Goal: Register for event/course: Register for event/course

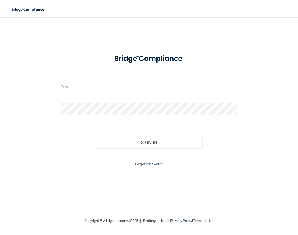
click at [94, 89] on input "email" at bounding box center [149, 87] width 177 height 12
type input "[EMAIL_ADDRESS][DOMAIN_NAME]"
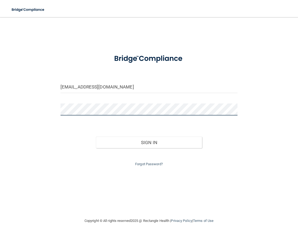
click at [96, 136] on button "Sign In" at bounding box center [149, 142] width 106 height 12
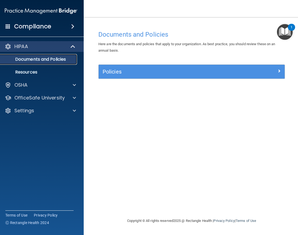
click at [56, 63] on link "Documents and Policies" at bounding box center [35, 59] width 84 height 11
click at [285, 34] on img "Open Resource Center, 1 new notification" at bounding box center [285, 32] width 16 height 16
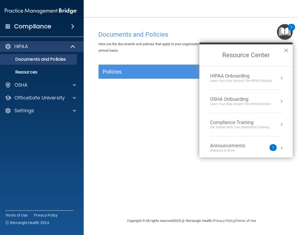
click at [253, 146] on div "Announcements" at bounding box center [233, 145] width 46 height 6
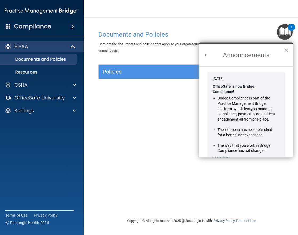
click at [209, 52] on h2 "Announcements" at bounding box center [246, 55] width 93 height 22
click at [205, 56] on button "Back to Resource Center Home" at bounding box center [205, 54] width 5 height 5
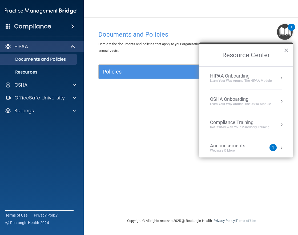
click at [249, 121] on div "Compliance Training" at bounding box center [239, 122] width 59 height 6
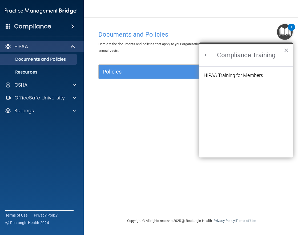
click at [204, 55] on button "Back to Resource Center Home" at bounding box center [205, 54] width 5 height 5
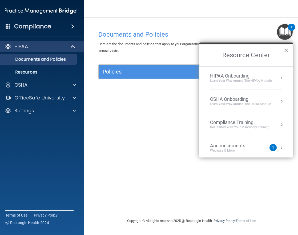
click at [240, 86] on li "HIPAA Onboarding Learn Your Way around the HIPAA module" at bounding box center [246, 77] width 72 height 23
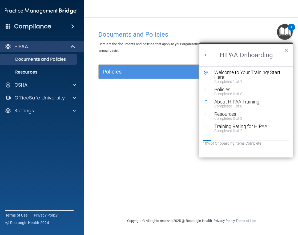
scroll to position [1, 0]
click at [205, 54] on button "Back to Resource Center Home" at bounding box center [205, 54] width 5 height 5
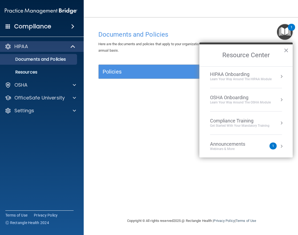
scroll to position [0, 0]
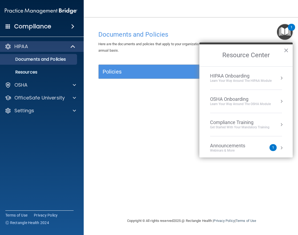
click at [243, 90] on li "OSHA Onboarding Learn your way around the OSHA module" at bounding box center [246, 101] width 72 height 23
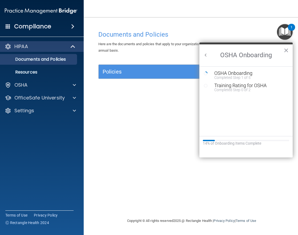
click at [205, 57] on button "Back to Resource Center Home" at bounding box center [205, 54] width 5 height 5
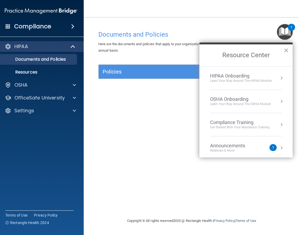
click at [237, 74] on div "HIPAA Onboarding" at bounding box center [241, 76] width 62 height 6
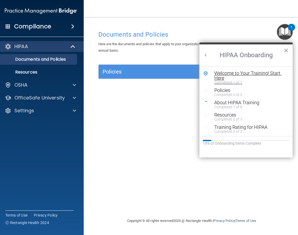
click at [256, 72] on div "Welcome to Your Training! Start Here" at bounding box center [249, 76] width 68 height 10
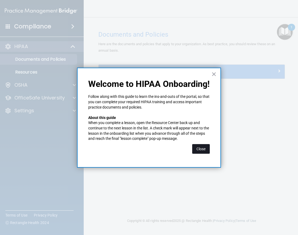
click at [196, 148] on button "Close" at bounding box center [201, 149] width 18 height 10
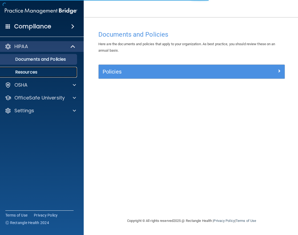
click at [51, 72] on p "Resources" at bounding box center [38, 71] width 73 height 5
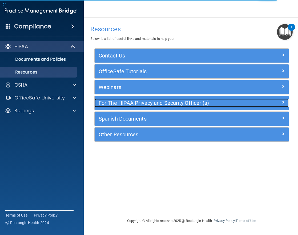
click at [212, 105] on h5 "For The HIPAA Privacy and Security Officer (s)" at bounding box center [168, 103] width 138 height 6
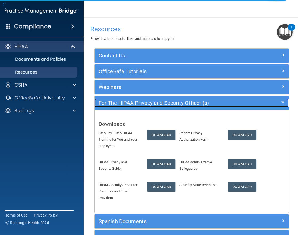
click at [212, 105] on h5 "For The HIPAA Privacy and Security Officer (s)" at bounding box center [168, 103] width 138 height 6
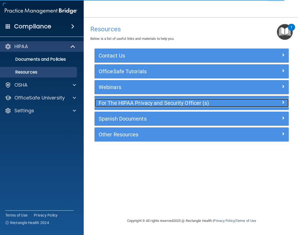
click at [212, 105] on h5 "For The HIPAA Privacy and Security Officer (s)" at bounding box center [168, 103] width 138 height 6
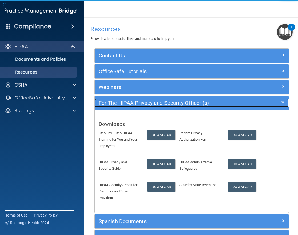
click at [212, 105] on h5 "For The HIPAA Privacy and Security Officer (s)" at bounding box center [168, 103] width 138 height 6
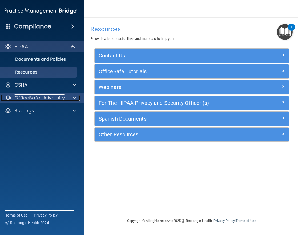
click at [42, 97] on p "OfficeSafe University" at bounding box center [39, 97] width 50 height 6
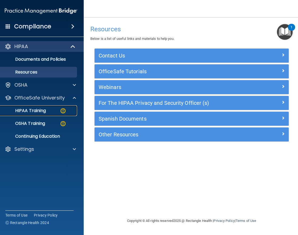
click at [46, 110] on div "HIPAA Training" at bounding box center [38, 110] width 73 height 5
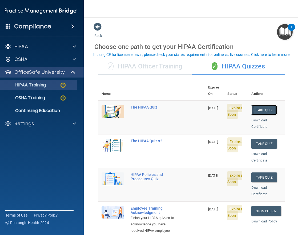
click at [260, 105] on button "Take Quiz" at bounding box center [265, 110] width 26 height 10
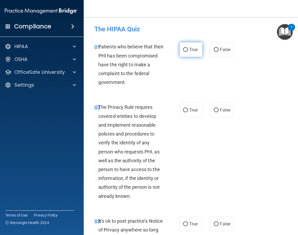
click at [185, 47] on label "True" at bounding box center [191, 49] width 23 height 15
click at [185, 48] on input "True" at bounding box center [185, 50] width 5 height 4
radio input "true"
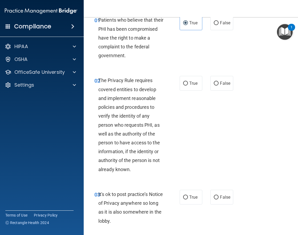
scroll to position [53, 0]
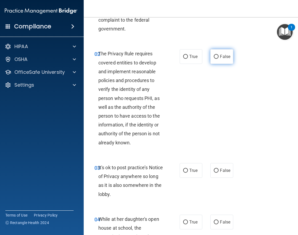
click at [222, 53] on label "False" at bounding box center [222, 56] width 23 height 15
click at [219, 55] on input "False" at bounding box center [216, 57] width 5 height 4
radio input "true"
click at [199, 173] on label "True" at bounding box center [191, 170] width 23 height 15
click at [188, 172] on input "True" at bounding box center [185, 170] width 5 height 4
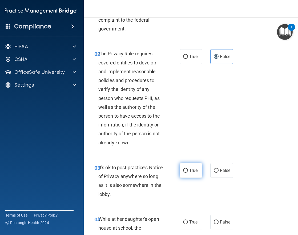
radio input "true"
click at [222, 168] on span "False" at bounding box center [225, 170] width 10 height 5
drag, startPoint x: 222, startPoint y: 168, endPoint x: 211, endPoint y: 171, distance: 11.5
click at [211, 171] on label "False" at bounding box center [222, 170] width 23 height 15
click at [214, 171] on input "False" at bounding box center [216, 170] width 5 height 4
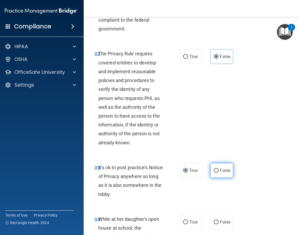
radio input "true"
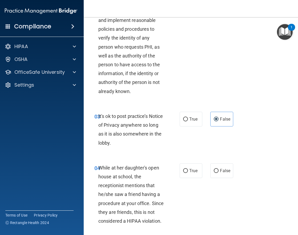
scroll to position [107, 0]
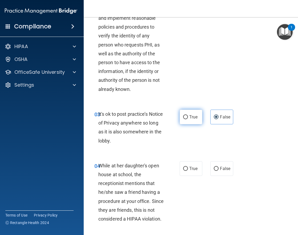
click at [181, 124] on label "True" at bounding box center [191, 116] width 23 height 15
click at [183, 119] on input "True" at bounding box center [185, 117] width 5 height 4
radio input "true"
radio input "false"
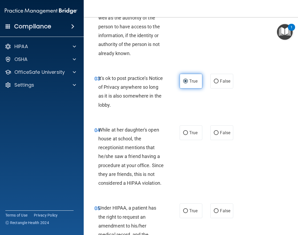
scroll to position [160, 0]
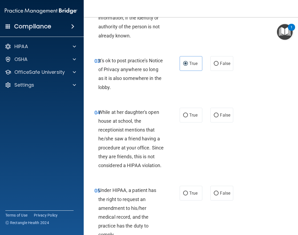
click at [207, 116] on div "True False" at bounding box center [207, 115] width 55 height 15
click at [216, 115] on input "False" at bounding box center [216, 115] width 5 height 4
radio input "true"
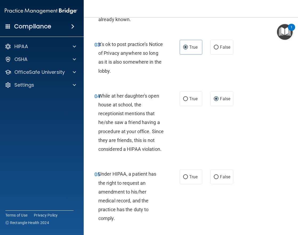
scroll to position [213, 0]
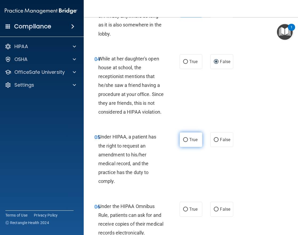
click at [186, 143] on label "True" at bounding box center [191, 139] width 23 height 15
click at [186, 142] on input "True" at bounding box center [185, 140] width 5 height 4
radio input "true"
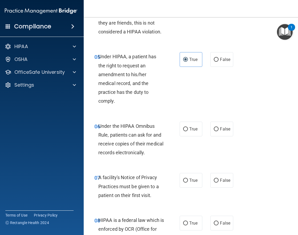
scroll to position [320, 0]
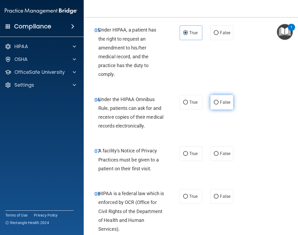
click at [217, 104] on label "False" at bounding box center [222, 102] width 23 height 15
click at [217, 104] on input "False" at bounding box center [216, 102] width 5 height 4
radio input "true"
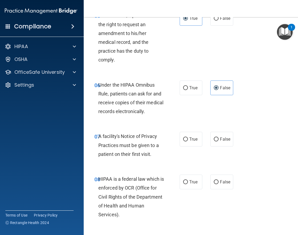
scroll to position [347, 0]
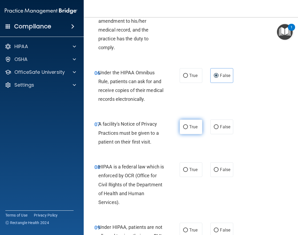
click at [199, 121] on label "True" at bounding box center [191, 126] width 23 height 15
click at [188, 125] on input "True" at bounding box center [185, 127] width 5 height 4
radio input "true"
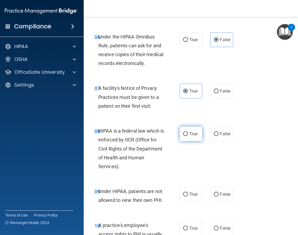
scroll to position [400, 0]
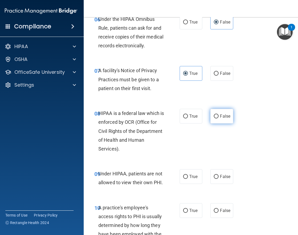
click at [221, 116] on span "False" at bounding box center [225, 115] width 10 height 5
click at [219, 116] on input "False" at bounding box center [216, 116] width 5 height 4
radio input "true"
click at [192, 177] on span "True" at bounding box center [193, 176] width 8 height 5
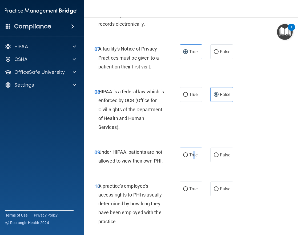
scroll to position [480, 0]
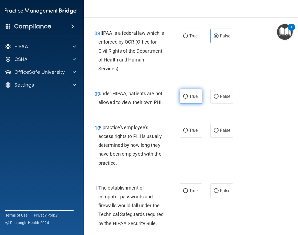
click at [186, 101] on label "True" at bounding box center [191, 96] width 23 height 15
click at [186, 98] on input "True" at bounding box center [185, 96] width 5 height 4
radio input "true"
click at [217, 135] on label "False" at bounding box center [222, 130] width 23 height 15
click at [217, 132] on input "False" at bounding box center [216, 130] width 5 height 4
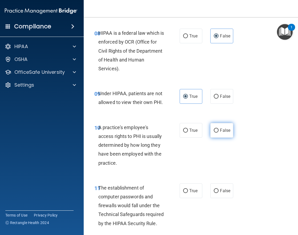
radio input "true"
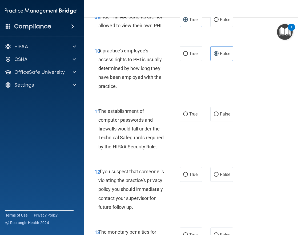
scroll to position [560, 0]
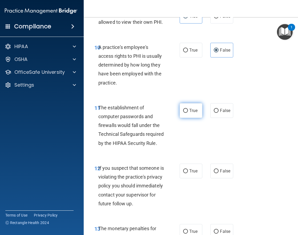
click at [180, 115] on label "True" at bounding box center [191, 110] width 23 height 15
click at [183, 113] on input "True" at bounding box center [185, 111] width 5 height 4
radio input "true"
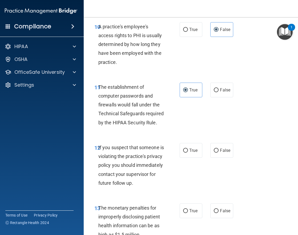
scroll to position [614, 0]
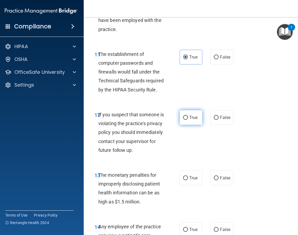
click at [184, 119] on label "True" at bounding box center [191, 117] width 23 height 15
click at [186, 119] on label "True" at bounding box center [191, 117] width 23 height 15
click at [186, 119] on input "True" at bounding box center [185, 118] width 5 height 4
radio input "true"
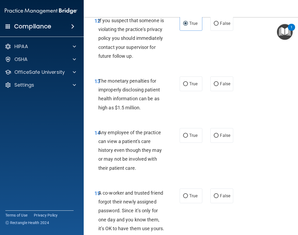
scroll to position [720, 0]
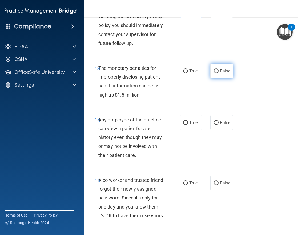
click at [214, 78] on label "False" at bounding box center [222, 71] width 23 height 15
click at [214, 73] on input "False" at bounding box center [216, 71] width 5 height 4
radio input "true"
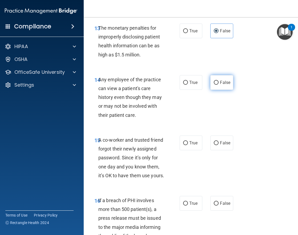
scroll to position [774, 0]
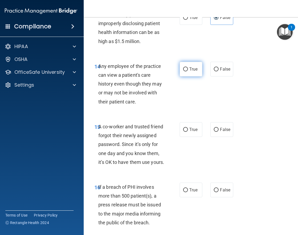
click at [193, 76] on label "True" at bounding box center [191, 69] width 23 height 15
click at [188, 71] on input "True" at bounding box center [185, 69] width 5 height 4
radio input "true"
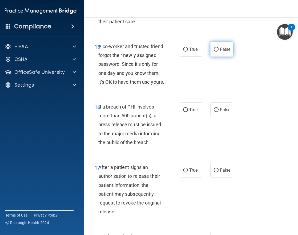
click at [223, 57] on label "False" at bounding box center [222, 49] width 23 height 15
click at [219, 51] on input "False" at bounding box center [216, 49] width 5 height 4
radio input "true"
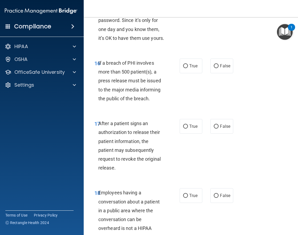
scroll to position [907, 0]
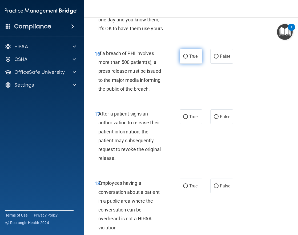
click at [185, 58] on input "True" at bounding box center [185, 56] width 5 height 4
radio input "true"
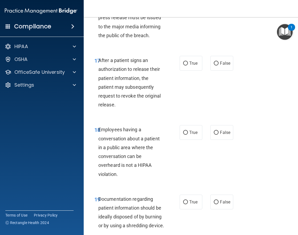
scroll to position [987, 0]
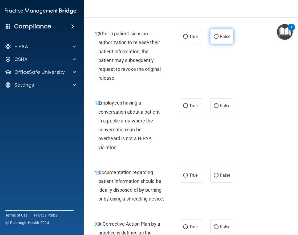
click at [211, 44] on label "False" at bounding box center [222, 36] width 23 height 15
click at [214, 39] on input "False" at bounding box center [216, 37] width 5 height 4
radio input "true"
click at [214, 108] on input "False" at bounding box center [216, 106] width 5 height 4
radio input "true"
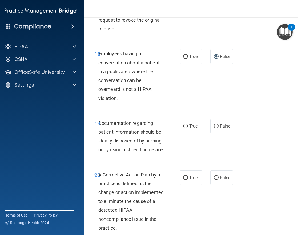
scroll to position [1094, 0]
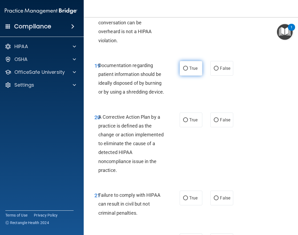
click at [196, 76] on label "True" at bounding box center [191, 68] width 23 height 15
click at [188, 70] on input "True" at bounding box center [185, 68] width 5 height 4
radio input "true"
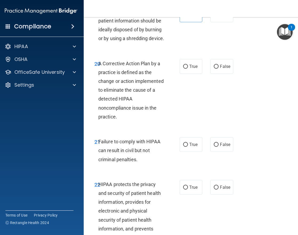
scroll to position [1174, 0]
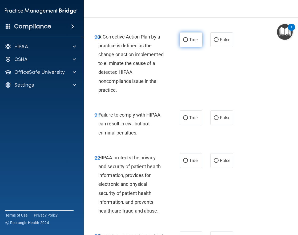
click at [180, 47] on label "True" at bounding box center [191, 39] width 23 height 15
click at [183, 42] on input "True" at bounding box center [185, 40] width 5 height 4
radio input "true"
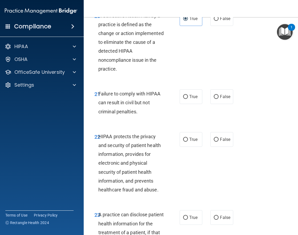
scroll to position [1227, 0]
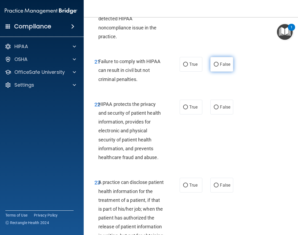
click at [220, 67] on span "False" at bounding box center [225, 64] width 10 height 5
click at [219, 66] on input "False" at bounding box center [216, 64] width 5 height 4
radio input "true"
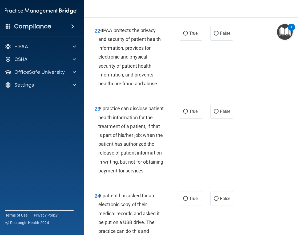
scroll to position [1307, 0]
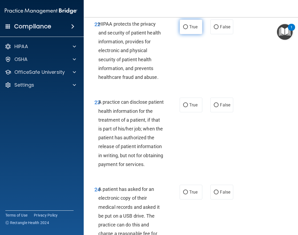
click at [186, 34] on label "True" at bounding box center [191, 26] width 23 height 15
click at [186, 29] on input "True" at bounding box center [185, 27] width 5 height 4
radio input "true"
click at [222, 34] on label "False" at bounding box center [222, 26] width 23 height 15
click at [219, 29] on input "False" at bounding box center [216, 27] width 5 height 4
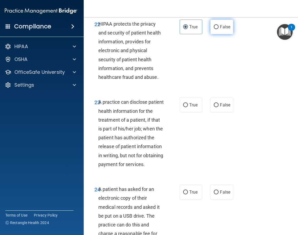
radio input "true"
radio input "false"
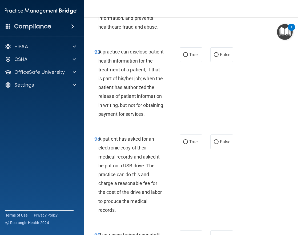
scroll to position [1361, 0]
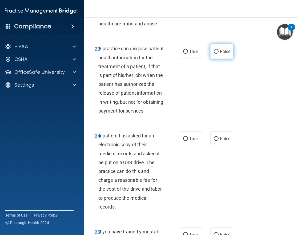
click at [218, 59] on label "False" at bounding box center [222, 51] width 23 height 15
click at [218, 54] on input "False" at bounding box center [216, 52] width 5 height 4
radio input "true"
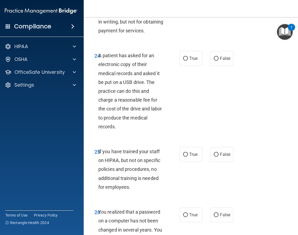
scroll to position [1467, 0]
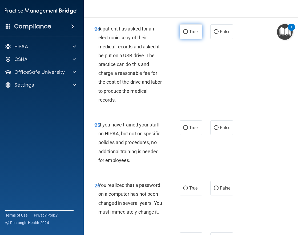
click at [187, 39] on label "True" at bounding box center [191, 31] width 23 height 15
click at [187, 34] on input "True" at bounding box center [185, 32] width 5 height 4
radio input "true"
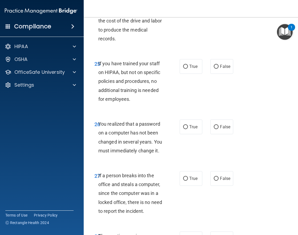
scroll to position [1548, 0]
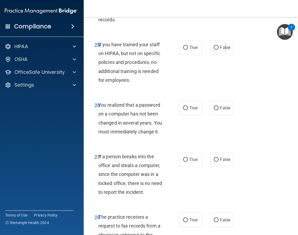
click at [223, 55] on label "False" at bounding box center [222, 47] width 23 height 15
drag, startPoint x: 223, startPoint y: 90, endPoint x: 215, endPoint y: 83, distance: 11.3
click at [215, 50] on input "False" at bounding box center [216, 48] width 5 height 4
radio input "true"
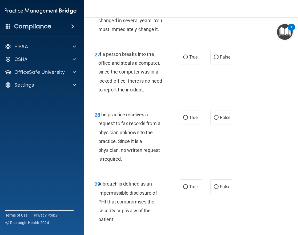
scroll to position [1654, 0]
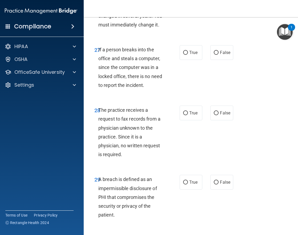
click at [187, 8] on label "True" at bounding box center [191, 1] width 23 height 15
click at [187, 3] on input "True" at bounding box center [185, 1] width 5 height 4
radio input "true"
click at [216, 55] on input "False" at bounding box center [216, 53] width 5 height 4
radio input "true"
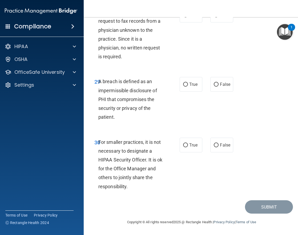
scroll to position [1761, 0]
click at [211, 22] on label "False" at bounding box center [222, 15] width 23 height 15
click at [214, 17] on input "False" at bounding box center [216, 15] width 5 height 4
radio input "true"
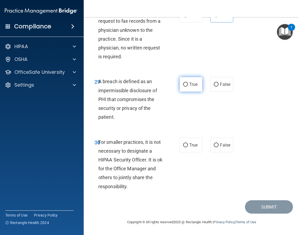
click at [192, 87] on label "True" at bounding box center [191, 84] width 23 height 15
click at [188, 86] on input "True" at bounding box center [185, 84] width 5 height 4
radio input "true"
click at [188, 138] on label "True" at bounding box center [191, 144] width 23 height 15
click at [188, 143] on input "True" at bounding box center [185, 145] width 5 height 4
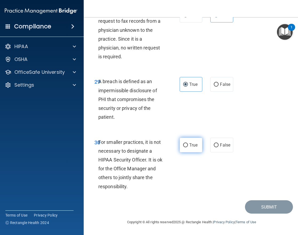
radio input "true"
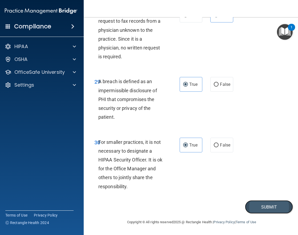
click at [264, 205] on button "Submit" at bounding box center [269, 207] width 48 height 14
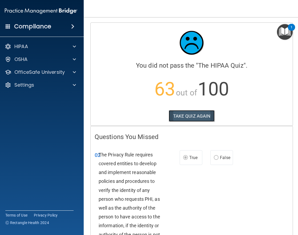
click at [190, 112] on button "TAKE QUIZ AGAIN" at bounding box center [192, 116] width 46 height 12
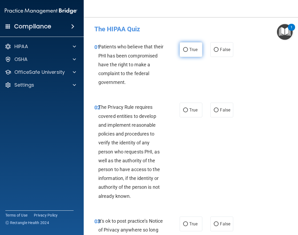
click at [183, 50] on input "True" at bounding box center [185, 50] width 5 height 4
radio input "true"
click at [189, 109] on span "True" at bounding box center [193, 109] width 8 height 5
click at [188, 109] on input "True" at bounding box center [185, 110] width 5 height 4
radio input "true"
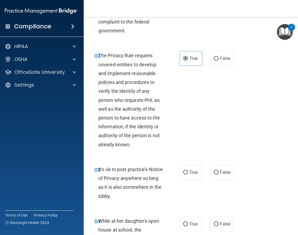
scroll to position [53, 0]
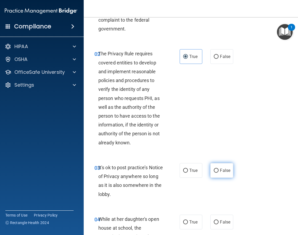
click at [217, 166] on label "False" at bounding box center [222, 170] width 23 height 15
click at [217, 168] on input "False" at bounding box center [216, 170] width 5 height 4
radio input "true"
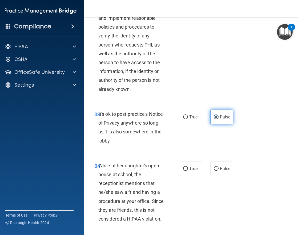
click at [217, 166] on label "False" at bounding box center [222, 168] width 23 height 15
click at [217, 166] on input "False" at bounding box center [216, 168] width 5 height 4
radio input "true"
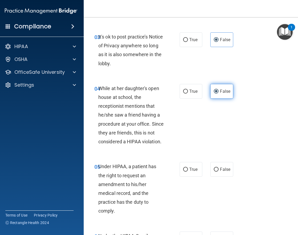
scroll to position [187, 0]
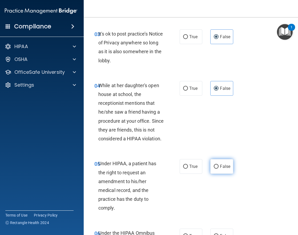
click at [217, 169] on label "False" at bounding box center [222, 166] width 23 height 15
click at [217, 168] on input "False" at bounding box center [216, 166] width 5 height 4
radio input "true"
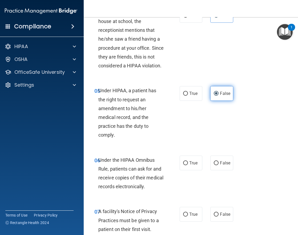
scroll to position [267, 0]
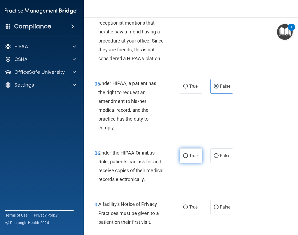
click at [191, 153] on span "True" at bounding box center [193, 155] width 8 height 5
click at [188, 154] on input "True" at bounding box center [185, 156] width 5 height 4
radio input "true"
click at [193, 205] on span "True" at bounding box center [193, 206] width 8 height 5
click at [188, 205] on input "True" at bounding box center [185, 207] width 5 height 4
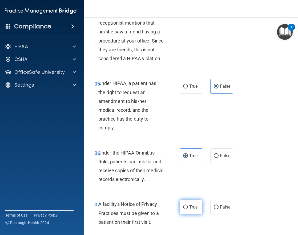
radio input "true"
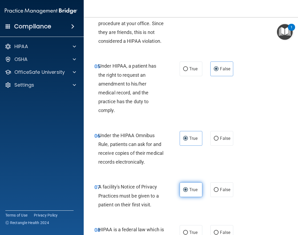
scroll to position [320, 0]
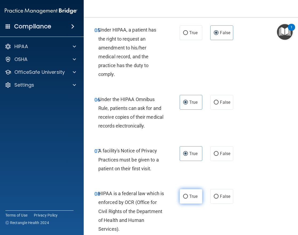
click at [192, 201] on label "True" at bounding box center [191, 196] width 23 height 15
click at [188, 198] on input "True" at bounding box center [185, 196] width 5 height 4
radio input "true"
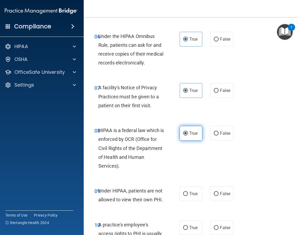
scroll to position [400, 0]
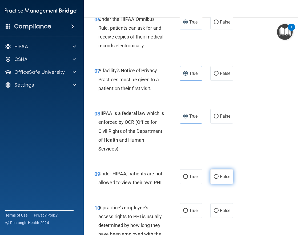
click at [218, 177] on label "False" at bounding box center [222, 176] width 23 height 15
click at [218, 177] on input "False" at bounding box center [216, 176] width 5 height 4
radio input "true"
click at [220, 212] on span "False" at bounding box center [225, 210] width 10 height 5
click at [219, 212] on input "False" at bounding box center [216, 210] width 5 height 4
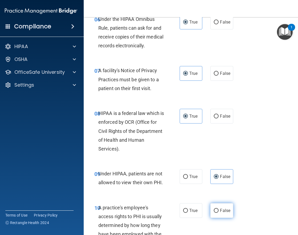
radio input "true"
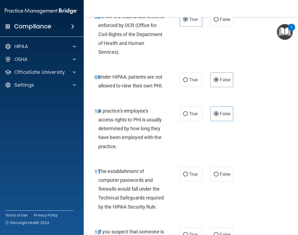
scroll to position [507, 0]
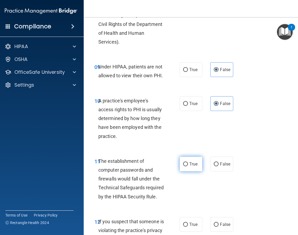
click at [198, 164] on label "True" at bounding box center [191, 163] width 23 height 15
click at [188, 164] on input "True" at bounding box center [185, 164] width 5 height 4
radio input "true"
click at [193, 221] on span "True" at bounding box center [193, 223] width 8 height 5
click at [188, 222] on input "True" at bounding box center [185, 224] width 5 height 4
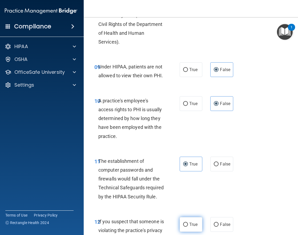
radio input "true"
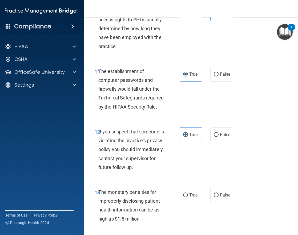
scroll to position [614, 0]
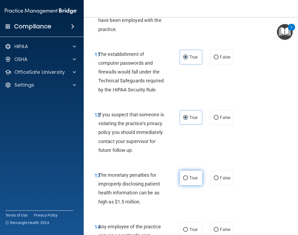
click at [191, 185] on label "True" at bounding box center [191, 177] width 23 height 15
click at [188, 180] on input "True" at bounding box center [185, 178] width 5 height 4
radio input "true"
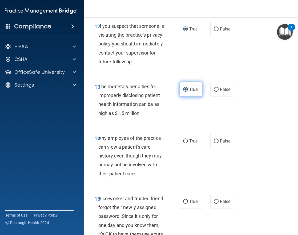
scroll to position [720, 0]
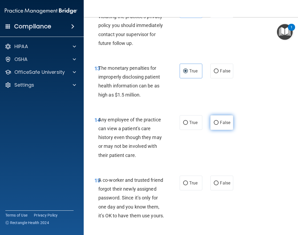
click at [214, 125] on input "False" at bounding box center [216, 123] width 5 height 4
radio input "true"
click at [215, 186] on label "False" at bounding box center [222, 182] width 23 height 15
click at [215, 185] on input "False" at bounding box center [216, 183] width 5 height 4
radio input "true"
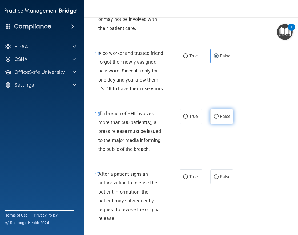
scroll to position [880, 0]
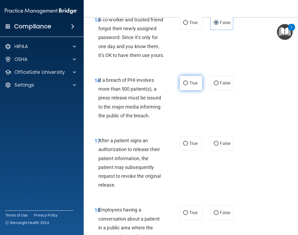
click at [192, 90] on label "True" at bounding box center [191, 83] width 23 height 15
click at [188, 85] on input "True" at bounding box center [185, 83] width 5 height 4
radio input "true"
click at [199, 150] on label "True" at bounding box center [191, 143] width 23 height 15
click at [188, 145] on input "True" at bounding box center [185, 143] width 5 height 4
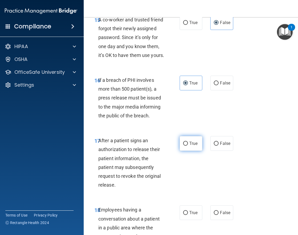
radio input "true"
click at [220, 215] on span "False" at bounding box center [225, 212] width 10 height 5
click at [219, 215] on input "False" at bounding box center [216, 213] width 5 height 4
radio input "true"
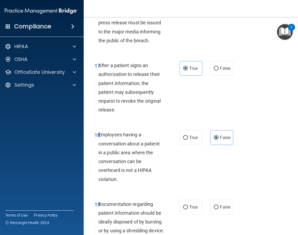
scroll to position [1041, 0]
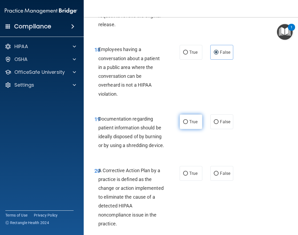
click at [189, 124] on span "True" at bounding box center [193, 121] width 8 height 5
click at [188, 124] on input "True" at bounding box center [185, 122] width 5 height 4
radio input "true"
click at [193, 180] on label "True" at bounding box center [191, 173] width 23 height 15
click at [188, 175] on input "True" at bounding box center [185, 173] width 5 height 4
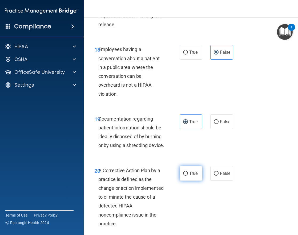
radio input "true"
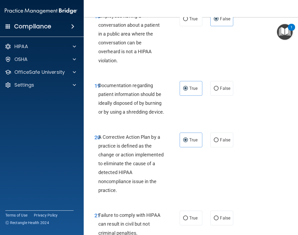
scroll to position [1147, 0]
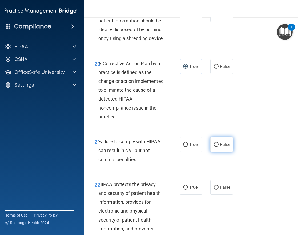
click at [224, 147] on span "False" at bounding box center [225, 144] width 10 height 5
click at [219, 146] on input "False" at bounding box center [216, 144] width 5 height 4
radio input "true"
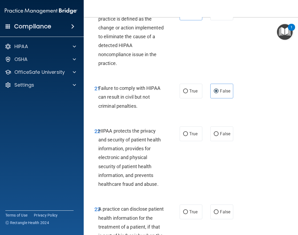
scroll to position [1227, 0]
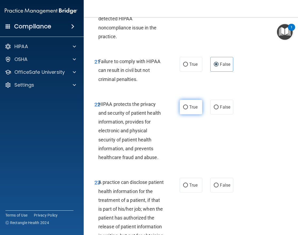
click at [190, 109] on span "True" at bounding box center [193, 106] width 8 height 5
click at [188, 109] on input "True" at bounding box center [185, 107] width 5 height 4
radio input "true"
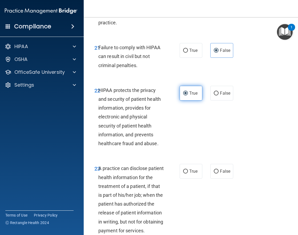
scroll to position [1254, 0]
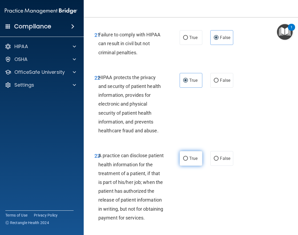
click at [192, 161] on span "True" at bounding box center [193, 158] width 8 height 5
click at [188, 160] on input "True" at bounding box center [185, 158] width 5 height 4
radio input "true"
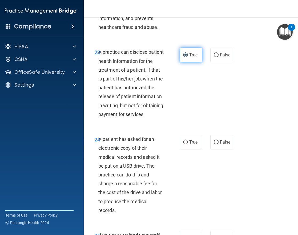
scroll to position [1361, 0]
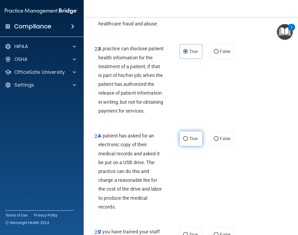
click at [190, 146] on label "True" at bounding box center [191, 138] width 23 height 15
click at [188, 141] on input "True" at bounding box center [185, 139] width 5 height 4
radio input "true"
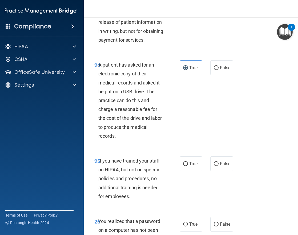
scroll to position [1441, 0]
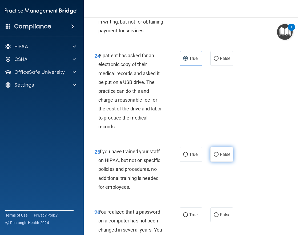
click at [212, 161] on label "False" at bounding box center [222, 154] width 23 height 15
click at [214, 156] on input "False" at bounding box center [216, 154] width 5 height 4
radio input "true"
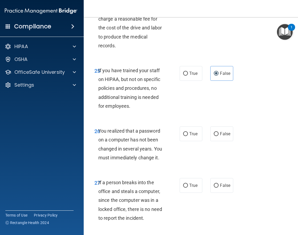
scroll to position [1574, 0]
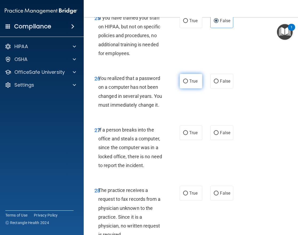
click at [187, 88] on label "True" at bounding box center [191, 81] width 23 height 15
click at [187, 83] on input "True" at bounding box center [185, 81] width 5 height 4
radio input "true"
drag, startPoint x: 224, startPoint y: 170, endPoint x: 224, endPoint y: 173, distance: 2.9
click at [224, 135] on span "False" at bounding box center [225, 132] width 10 height 5
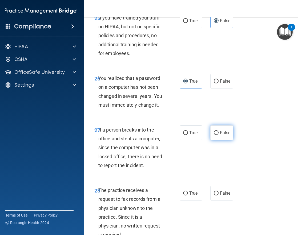
click at [219, 135] on input "False" at bounding box center [216, 133] width 5 height 4
radio input "true"
click at [223, 200] on label "False" at bounding box center [222, 192] width 23 height 15
click at [219, 195] on input "False" at bounding box center [216, 193] width 5 height 4
radio input "true"
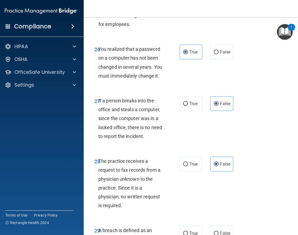
scroll to position [1654, 0]
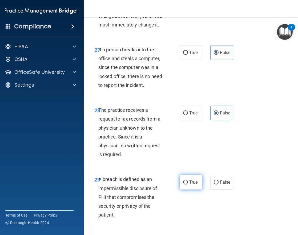
click at [196, 189] on label "True" at bounding box center [191, 181] width 23 height 15
click at [188, 184] on input "True" at bounding box center [185, 182] width 5 height 4
radio input "true"
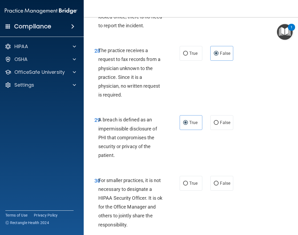
scroll to position [1787, 0]
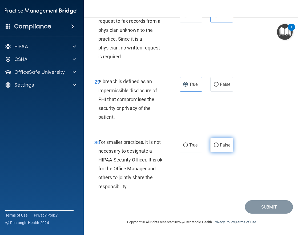
click at [212, 141] on label "False" at bounding box center [222, 144] width 23 height 15
click at [214, 143] on input "False" at bounding box center [216, 145] width 5 height 4
radio input "true"
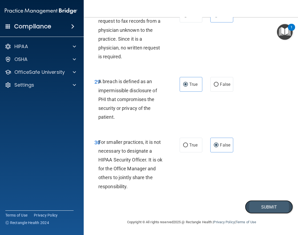
click at [259, 207] on button "Submit" at bounding box center [269, 207] width 48 height 14
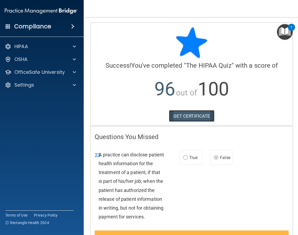
click at [203, 114] on link "GET CERTIFICATE" at bounding box center [192, 116] width 46 height 12
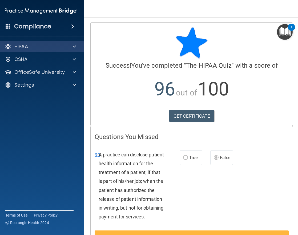
click at [44, 51] on div "HIPAA" at bounding box center [41, 46] width 86 height 11
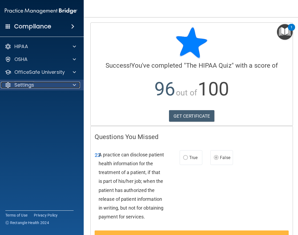
click at [55, 82] on div "Settings" at bounding box center [34, 85] width 66 height 6
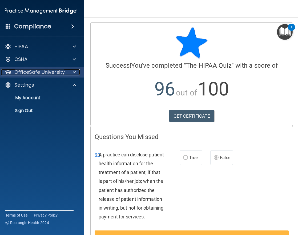
click at [51, 74] on p "OfficeSafe University" at bounding box center [39, 72] width 50 height 6
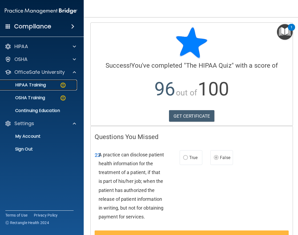
click at [52, 88] on link "HIPAA Training" at bounding box center [35, 85] width 84 height 11
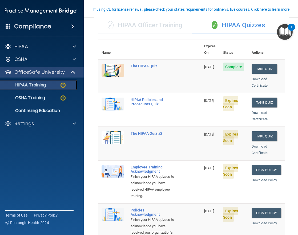
scroll to position [53, 0]
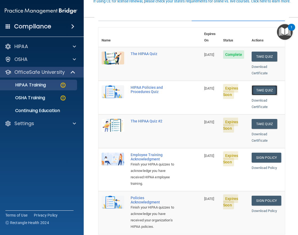
click at [267, 85] on button "Take Quiz" at bounding box center [265, 90] width 26 height 10
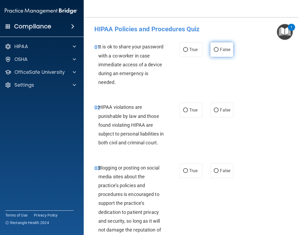
click at [221, 52] on label "False" at bounding box center [222, 49] width 23 height 15
click at [219, 52] on input "False" at bounding box center [216, 50] width 5 height 4
radio input "true"
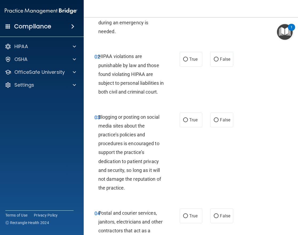
scroll to position [53, 0]
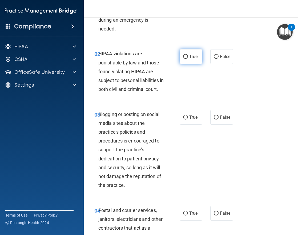
click at [190, 57] on span "True" at bounding box center [193, 56] width 8 height 5
click at [188, 57] on input "True" at bounding box center [185, 57] width 5 height 4
radio input "true"
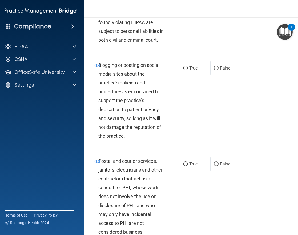
scroll to position [107, 0]
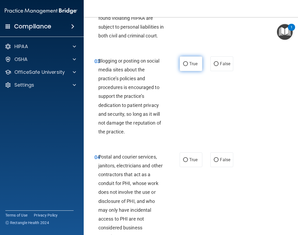
click at [190, 66] on span "True" at bounding box center [193, 63] width 8 height 5
click at [188, 66] on input "True" at bounding box center [185, 64] width 5 height 4
radio input "true"
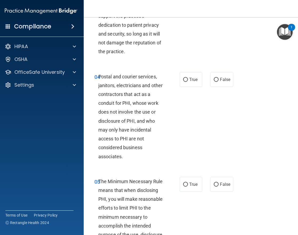
scroll to position [213, 0]
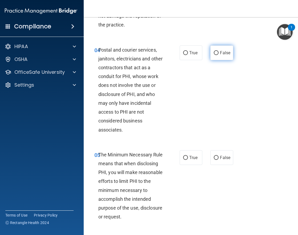
click at [231, 60] on label "False" at bounding box center [222, 52] width 23 height 15
click at [219, 55] on input "False" at bounding box center [216, 53] width 5 height 4
radio input "true"
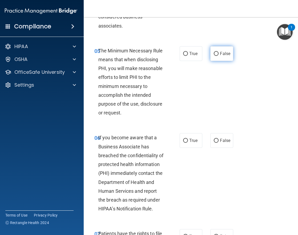
scroll to position [320, 0]
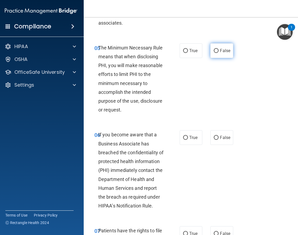
click at [214, 53] on input "False" at bounding box center [216, 51] width 5 height 4
radio input "true"
click at [216, 57] on label "False" at bounding box center [222, 50] width 23 height 15
click at [216, 53] on input "False" at bounding box center [216, 51] width 5 height 4
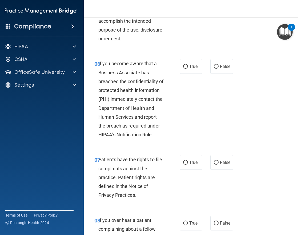
scroll to position [427, 0]
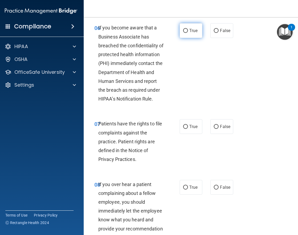
click at [190, 33] on span "True" at bounding box center [193, 30] width 8 height 5
click at [188, 33] on input "True" at bounding box center [185, 31] width 5 height 4
radio input "true"
click at [189, 129] on span "True" at bounding box center [193, 126] width 8 height 5
click at [188, 129] on input "True" at bounding box center [185, 127] width 5 height 4
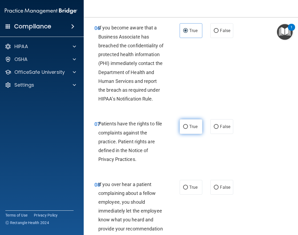
radio input "true"
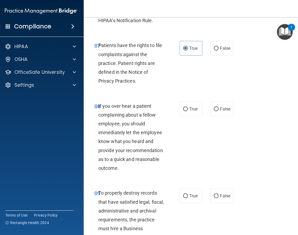
scroll to position [507, 0]
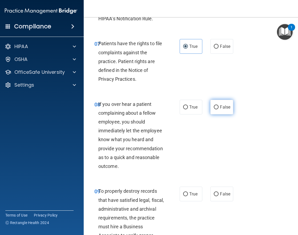
click at [227, 109] on span "False" at bounding box center [225, 106] width 10 height 5
click at [219, 109] on input "False" at bounding box center [216, 107] width 5 height 4
radio input "true"
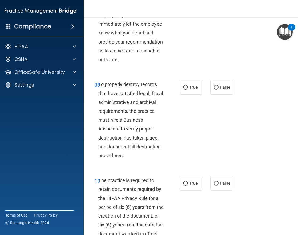
scroll to position [614, 0]
click at [192, 94] on label "True" at bounding box center [191, 87] width 23 height 15
drag, startPoint x: 192, startPoint y: 99, endPoint x: 186, endPoint y: 97, distance: 6.5
click at [186, 89] on input "True" at bounding box center [185, 87] width 5 height 4
radio input "true"
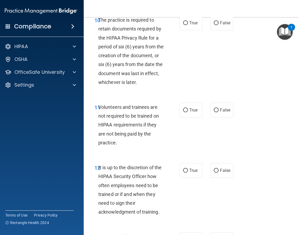
scroll to position [774, 0]
click at [190, 25] on span "True" at bounding box center [193, 22] width 8 height 5
click at [188, 25] on input "True" at bounding box center [185, 23] width 5 height 4
radio input "true"
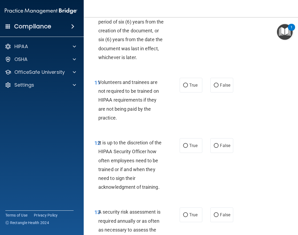
scroll to position [800, 0]
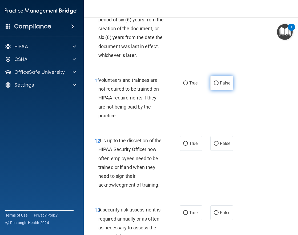
click at [215, 90] on label "False" at bounding box center [222, 83] width 23 height 15
click at [215, 85] on input "False" at bounding box center [216, 83] width 5 height 4
radio input "true"
click at [225, 150] on label "False" at bounding box center [222, 143] width 23 height 15
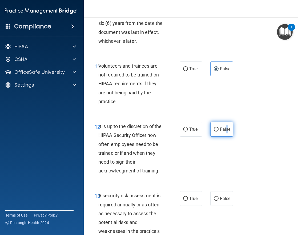
scroll to position [827, 0]
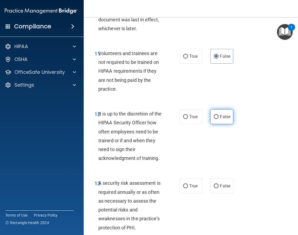
click at [220, 121] on label "False" at bounding box center [222, 116] width 23 height 15
click at [219, 119] on input "False" at bounding box center [216, 117] width 5 height 4
radio input "true"
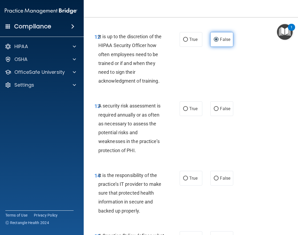
scroll to position [907, 0]
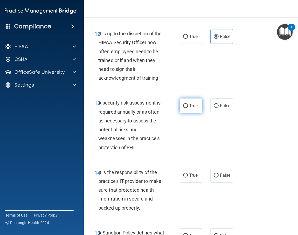
click at [185, 113] on label "True" at bounding box center [191, 105] width 23 height 15
click at [185, 108] on input "True" at bounding box center [185, 106] width 5 height 4
radio input "true"
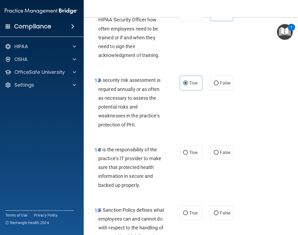
scroll to position [961, 0]
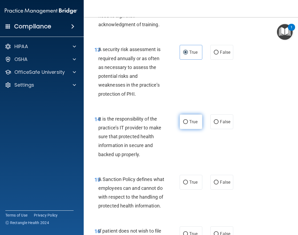
click at [181, 129] on label "True" at bounding box center [191, 121] width 23 height 15
click at [183, 124] on input "True" at bounding box center [185, 122] width 5 height 4
radio input "true"
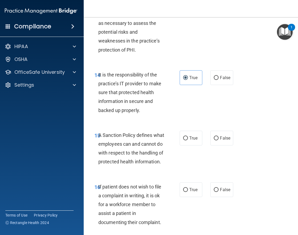
scroll to position [1014, 0]
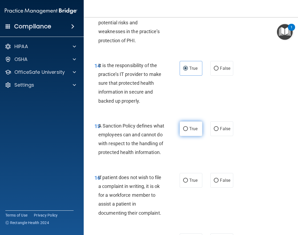
click at [195, 131] on span "True" at bounding box center [193, 128] width 8 height 5
click at [188, 131] on input "True" at bounding box center [185, 129] width 5 height 4
radio input "true"
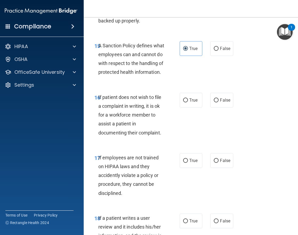
scroll to position [1121, 0]
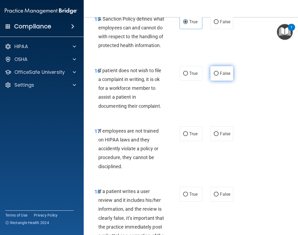
click at [218, 81] on label "False" at bounding box center [222, 73] width 23 height 15
click at [218, 76] on input "False" at bounding box center [216, 74] width 5 height 4
radio input "true"
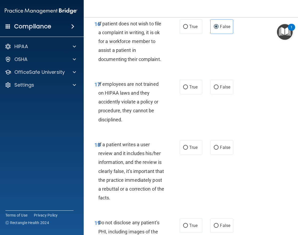
scroll to position [1174, 0]
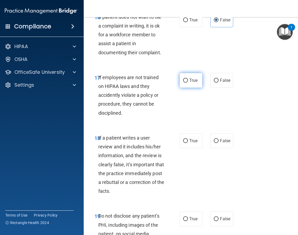
click at [194, 88] on label "True" at bounding box center [191, 80] width 23 height 15
click at [188, 82] on input "True" at bounding box center [185, 80] width 5 height 4
radio input "true"
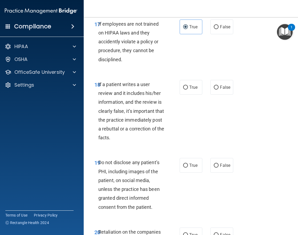
scroll to position [1254, 0]
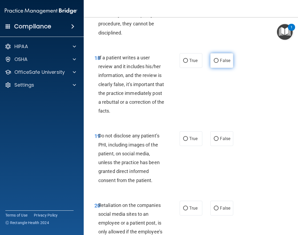
click at [221, 68] on label "False" at bounding box center [222, 60] width 23 height 15
click at [219, 63] on input "False" at bounding box center [216, 61] width 5 height 4
radio input "true"
click at [196, 146] on label "True" at bounding box center [191, 138] width 23 height 15
click at [188, 141] on input "True" at bounding box center [185, 139] width 5 height 4
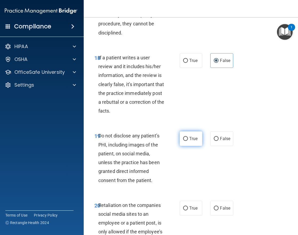
radio input "true"
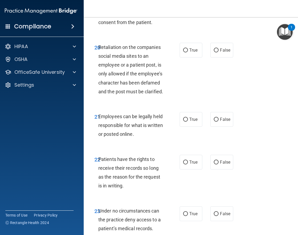
scroll to position [1414, 0]
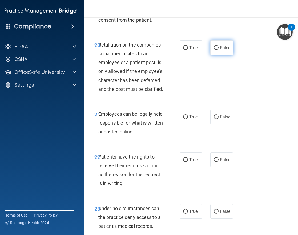
click at [222, 55] on label "False" at bounding box center [222, 47] width 23 height 15
click at [219, 50] on input "False" at bounding box center [216, 48] width 5 height 4
radio input "true"
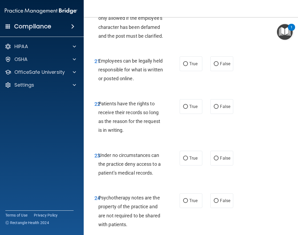
scroll to position [1467, 0]
click at [200, 71] on label "True" at bounding box center [191, 63] width 23 height 15
click at [188, 66] on input "True" at bounding box center [185, 64] width 5 height 4
radio input "true"
click at [218, 113] on label "False" at bounding box center [222, 106] width 23 height 15
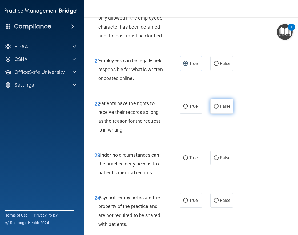
click at [218, 108] on input "False" at bounding box center [216, 106] width 5 height 4
radio input "true"
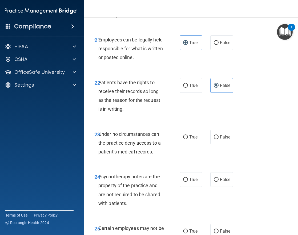
scroll to position [1521, 0]
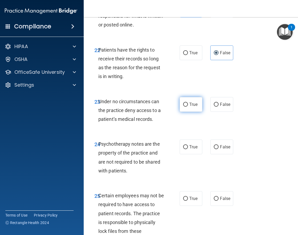
click at [189, 107] on span "True" at bounding box center [193, 104] width 8 height 5
click at [188, 106] on input "True" at bounding box center [185, 104] width 5 height 4
radio input "true"
click at [189, 107] on span "True" at bounding box center [193, 104] width 8 height 5
click at [188, 106] on input "True" at bounding box center [185, 104] width 5 height 4
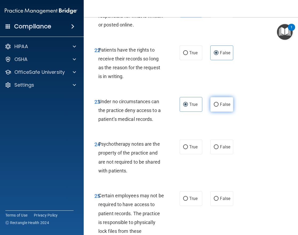
click at [211, 112] on label "False" at bounding box center [222, 104] width 23 height 15
click at [214, 106] on input "False" at bounding box center [216, 104] width 5 height 4
radio input "true"
radio input "false"
click at [187, 154] on label "True" at bounding box center [191, 146] width 23 height 15
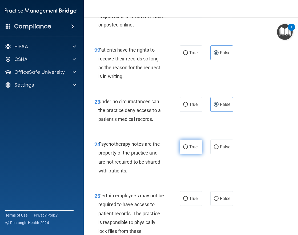
click at [187, 149] on input "True" at bounding box center [185, 147] width 5 height 4
radio input "true"
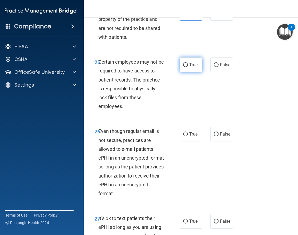
click at [181, 72] on label "True" at bounding box center [191, 64] width 23 height 15
click at [183, 67] on input "True" at bounding box center [185, 65] width 5 height 4
radio input "true"
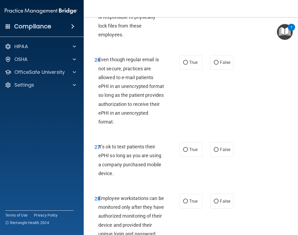
scroll to position [1734, 0]
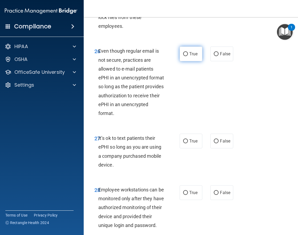
click at [183, 56] on input "True" at bounding box center [185, 54] width 5 height 4
radio input "true"
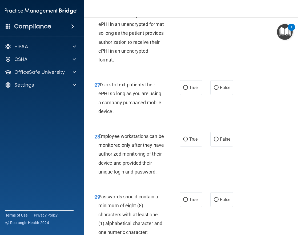
scroll to position [1814, 0]
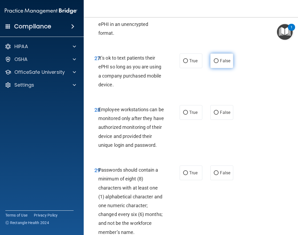
click at [211, 68] on label "False" at bounding box center [222, 60] width 23 height 15
click at [214, 63] on input "False" at bounding box center [216, 61] width 5 height 4
radio input "true"
click at [187, 120] on label "True" at bounding box center [191, 112] width 23 height 15
click at [187, 114] on input "True" at bounding box center [185, 112] width 5 height 4
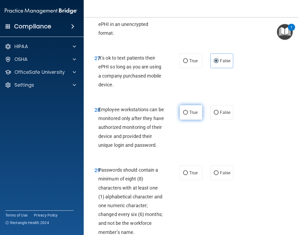
radio input "true"
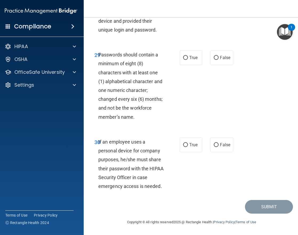
scroll to position [1947, 0]
click at [192, 59] on span "True" at bounding box center [193, 57] width 8 height 5
click at [188, 59] on input "True" at bounding box center [185, 58] width 5 height 4
radio input "true"
click at [220, 151] on label "False" at bounding box center [222, 144] width 23 height 15
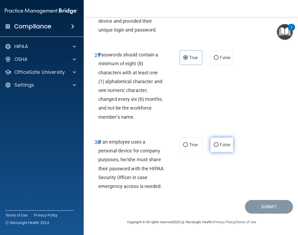
click at [219, 147] on input "False" at bounding box center [216, 145] width 5 height 4
radio input "true"
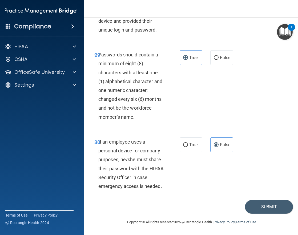
click at [255, 199] on div "30 If an employee uses a personal device for company purposes, he/she must shar…" at bounding box center [191, 164] width 203 height 69
click at [258, 208] on button "Submit" at bounding box center [269, 207] width 48 height 14
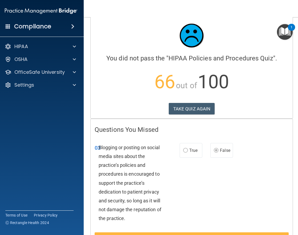
scroll to position [21, 0]
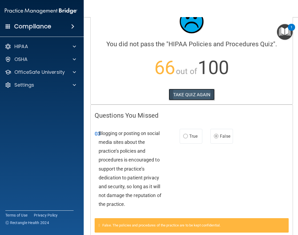
click at [186, 97] on button "TAKE QUIZ AGAIN" at bounding box center [192, 95] width 46 height 12
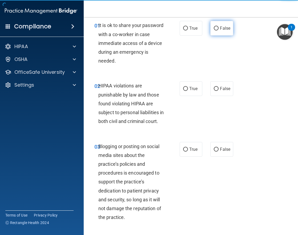
click at [217, 33] on label "False" at bounding box center [222, 28] width 23 height 15
click at [217, 30] on input "False" at bounding box center [216, 28] width 5 height 4
radio input "true"
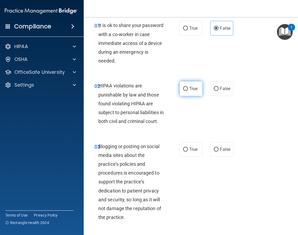
click at [189, 84] on label "True" at bounding box center [191, 88] width 23 height 15
click at [188, 87] on input "True" at bounding box center [185, 89] width 5 height 4
radio input "true"
click at [221, 152] on span "False" at bounding box center [225, 148] width 10 height 5
click at [219, 151] on input "False" at bounding box center [216, 149] width 5 height 4
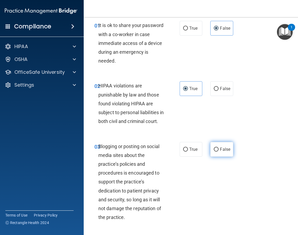
radio input "true"
click at [221, 152] on span "False" at bounding box center [225, 148] width 10 height 5
click at [219, 151] on input "False" at bounding box center [216, 149] width 5 height 4
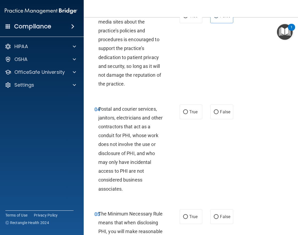
scroll to position [155, 0]
click at [191, 119] on label "True" at bounding box center [191, 111] width 23 height 15
click at [188, 114] on input "True" at bounding box center [185, 112] width 5 height 4
radio input "true"
click at [193, 219] on span "True" at bounding box center [193, 215] width 8 height 5
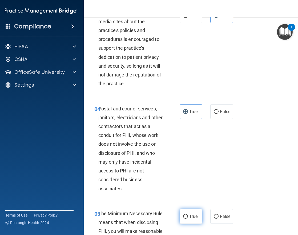
click at [188, 218] on input "True" at bounding box center [185, 216] width 5 height 4
radio input "true"
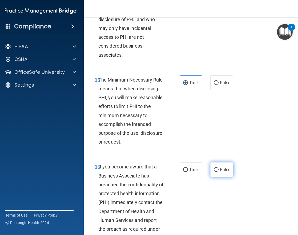
click at [228, 173] on label "False" at bounding box center [222, 169] width 23 height 15
click at [219, 172] on input "False" at bounding box center [216, 170] width 5 height 4
radio input "true"
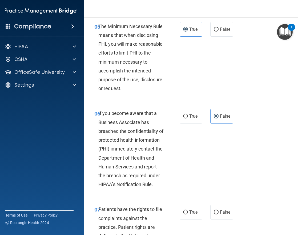
scroll to position [448, 0]
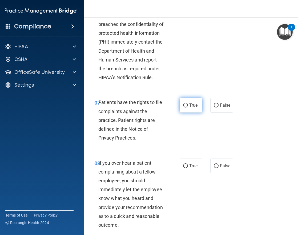
click at [188, 111] on label "True" at bounding box center [191, 105] width 23 height 15
click at [188, 107] on input "True" at bounding box center [185, 105] width 5 height 4
radio input "true"
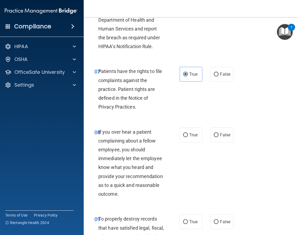
scroll to position [528, 0]
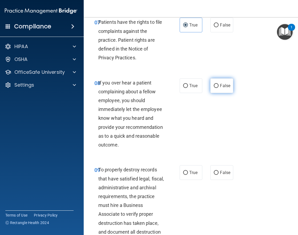
click at [217, 88] on input "False" at bounding box center [216, 86] width 5 height 4
radio input "true"
click at [222, 180] on label "False" at bounding box center [222, 172] width 23 height 15
click at [219, 174] on input "False" at bounding box center [216, 172] width 5 height 4
radio input "true"
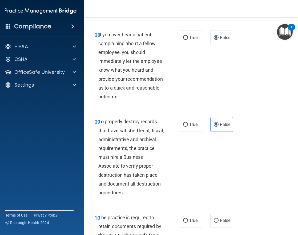
scroll to position [608, 0]
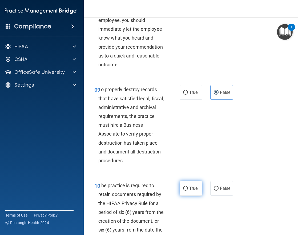
click at [188, 195] on label "True" at bounding box center [191, 188] width 23 height 15
click at [188, 190] on input "True" at bounding box center [185, 188] width 5 height 4
radio input "true"
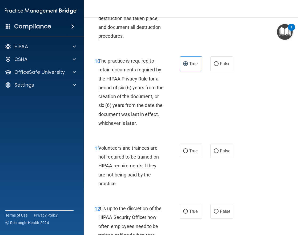
scroll to position [742, 0]
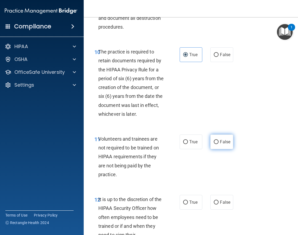
click at [211, 149] on label "False" at bounding box center [222, 141] width 23 height 15
click at [214, 144] on input "False" at bounding box center [216, 142] width 5 height 4
radio input "true"
click at [217, 204] on label "False" at bounding box center [222, 202] width 23 height 15
click at [217, 204] on input "False" at bounding box center [216, 202] width 5 height 4
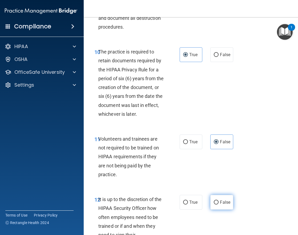
radio input "true"
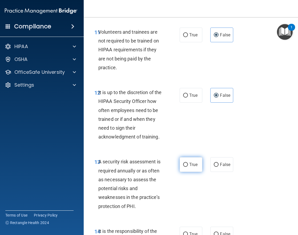
click at [185, 166] on input "True" at bounding box center [185, 164] width 5 height 4
radio input "true"
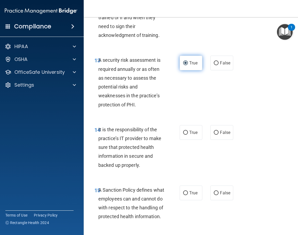
scroll to position [955, 0]
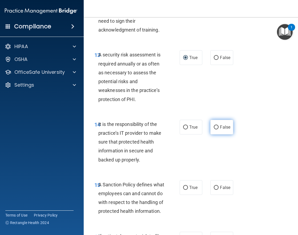
click at [214, 129] on input "False" at bounding box center [216, 127] width 5 height 4
radio input "true"
click at [225, 190] on span "False" at bounding box center [225, 187] width 10 height 5
click at [219, 189] on input "False" at bounding box center [216, 187] width 5 height 4
radio input "true"
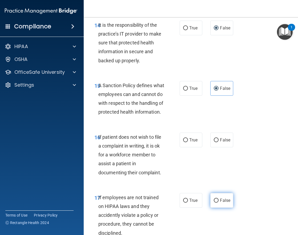
scroll to position [1089, 0]
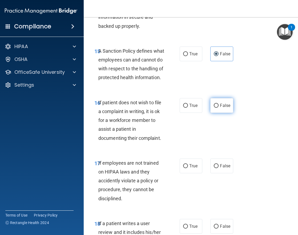
click at [217, 113] on label "False" at bounding box center [222, 105] width 23 height 15
click at [217, 108] on input "False" at bounding box center [216, 106] width 5 height 4
radio input "true"
click at [219, 173] on label "False" at bounding box center [222, 165] width 23 height 15
click at [219, 168] on input "False" at bounding box center [216, 166] width 5 height 4
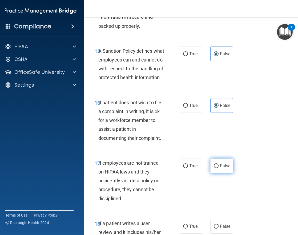
radio input "true"
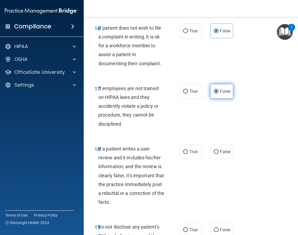
scroll to position [1169, 0]
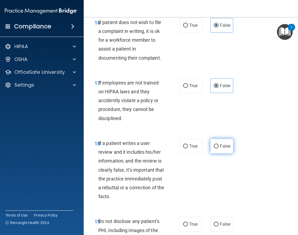
click at [219, 153] on label "False" at bounding box center [222, 145] width 23 height 15
click at [219, 148] on input "False" at bounding box center [216, 146] width 5 height 4
radio input "true"
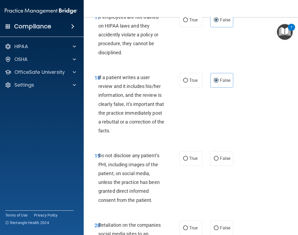
scroll to position [1249, 0]
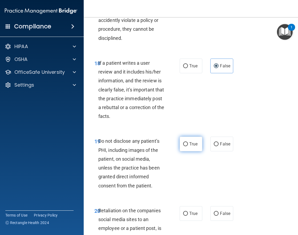
click at [193, 146] on span "True" at bounding box center [193, 143] width 8 height 5
click at [188, 146] on input "True" at bounding box center [185, 144] width 5 height 4
radio input "true"
click at [222, 220] on label "False" at bounding box center [222, 213] width 23 height 15
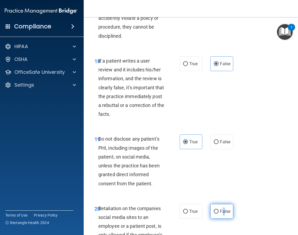
drag, startPoint x: 222, startPoint y: 231, endPoint x: 217, endPoint y: 229, distance: 5.6
click at [217, 213] on input "False" at bounding box center [216, 211] width 5 height 4
radio input "true"
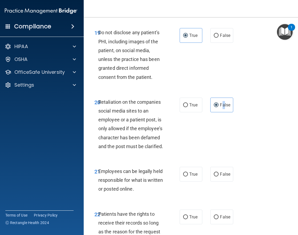
scroll to position [1411, 0]
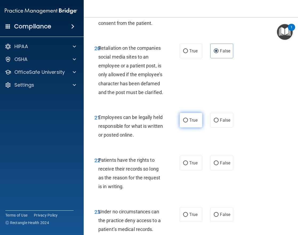
click at [187, 127] on label "True" at bounding box center [191, 120] width 23 height 15
click at [187, 122] on input "True" at bounding box center [185, 120] width 5 height 4
radio input "true"
click at [214, 170] on label "False" at bounding box center [222, 162] width 23 height 15
click at [214, 165] on input "False" at bounding box center [216, 163] width 5 height 4
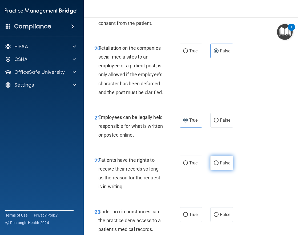
radio input "true"
click at [225, 217] on span "False" at bounding box center [225, 214] width 10 height 5
click at [219, 216] on input "False" at bounding box center [216, 214] width 5 height 4
radio input "true"
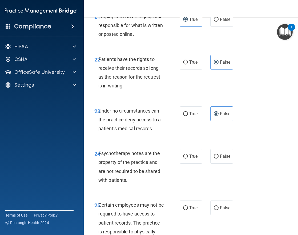
scroll to position [1518, 0]
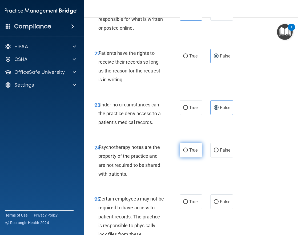
click at [187, 157] on label "True" at bounding box center [191, 149] width 23 height 15
click at [187, 152] on input "True" at bounding box center [185, 150] width 5 height 4
radio input "true"
click at [197, 209] on label "True" at bounding box center [191, 201] width 23 height 15
click at [188, 204] on input "True" at bounding box center [185, 202] width 5 height 4
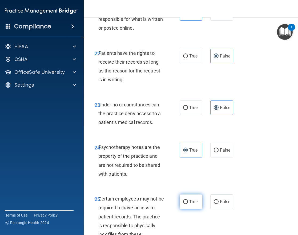
radio input "true"
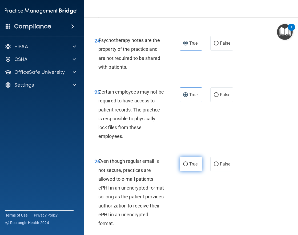
click at [192, 171] on label "True" at bounding box center [191, 163] width 23 height 15
click at [188, 166] on input "True" at bounding box center [185, 164] width 5 height 4
radio input "true"
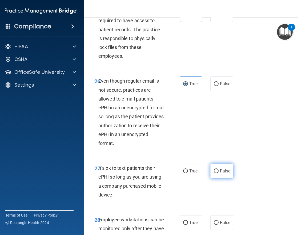
click at [219, 178] on label "False" at bounding box center [222, 170] width 23 height 15
click at [219, 173] on input "False" at bounding box center [216, 171] width 5 height 4
radio input "true"
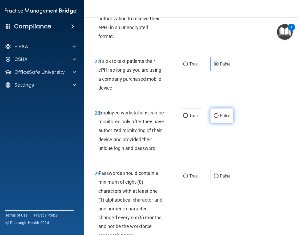
click at [217, 123] on label "False" at bounding box center [222, 115] width 23 height 15
click at [217, 118] on input "False" at bounding box center [216, 116] width 5 height 4
radio input "true"
click at [189, 178] on span "True" at bounding box center [193, 175] width 8 height 5
click at [188, 178] on input "True" at bounding box center [185, 176] width 5 height 4
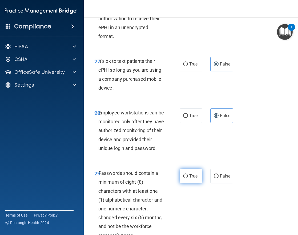
radio input "true"
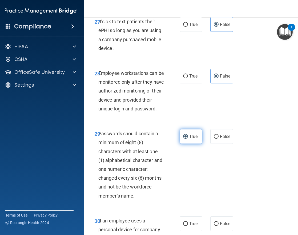
scroll to position [1891, 0]
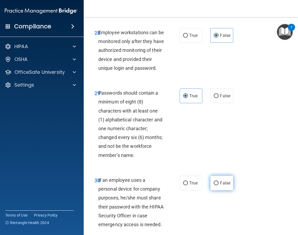
click at [218, 190] on label "False" at bounding box center [222, 182] width 23 height 15
click at [218, 185] on input "False" at bounding box center [216, 183] width 5 height 4
radio input "true"
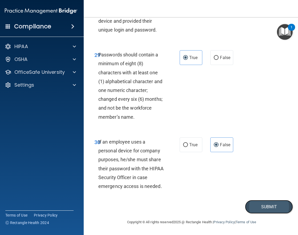
click at [249, 208] on button "Submit" at bounding box center [269, 207] width 48 height 14
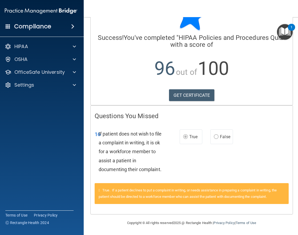
scroll to position [29, 0]
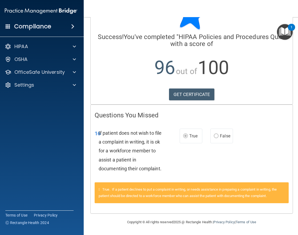
click at [57, 66] on div "HIPAA Documents and Policies Report an Incident Business Associates Emergency P…" at bounding box center [41, 66] width 86 height 55
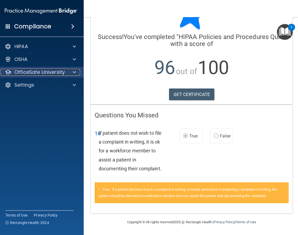
click at [61, 74] on p "OfficeSafe University" at bounding box center [39, 72] width 50 height 6
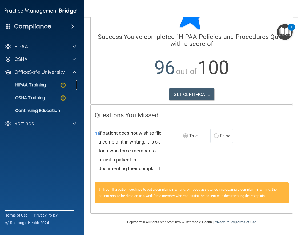
click at [60, 87] on img at bounding box center [63, 85] width 7 height 7
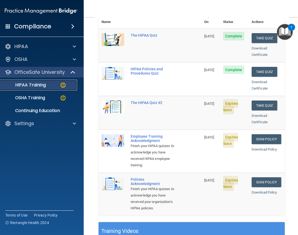
scroll to position [45, 0]
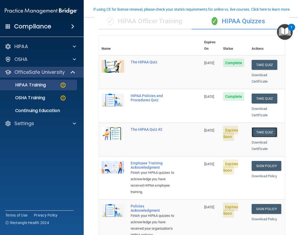
click at [259, 127] on button "Take Quiz" at bounding box center [265, 132] width 26 height 10
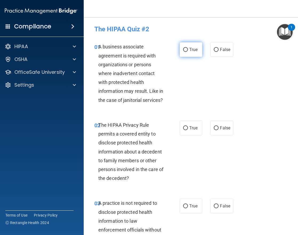
click at [184, 50] on input "True" at bounding box center [185, 50] width 5 height 4
radio input "true"
click at [223, 125] on label "False" at bounding box center [222, 127] width 23 height 15
click at [219, 126] on input "False" at bounding box center [216, 128] width 5 height 4
radio input "true"
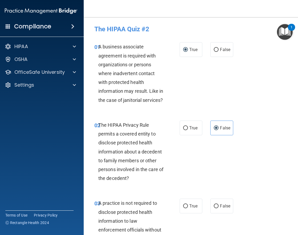
click at [188, 214] on div "03 A practice is not required to disclose protected health information to law e…" at bounding box center [191, 231] width 203 height 78
click at [187, 208] on label "True" at bounding box center [191, 205] width 23 height 15
click at [187, 208] on input "True" at bounding box center [185, 206] width 5 height 4
radio input "true"
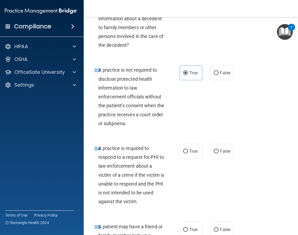
scroll to position [133, 0]
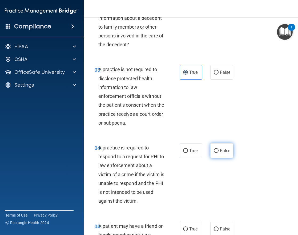
click at [220, 149] on span "False" at bounding box center [225, 150] width 10 height 5
click at [219, 149] on input "False" at bounding box center [216, 151] width 5 height 4
radio input "true"
click at [188, 232] on label "True" at bounding box center [191, 228] width 23 height 15
click at [188, 231] on input "True" at bounding box center [185, 229] width 5 height 4
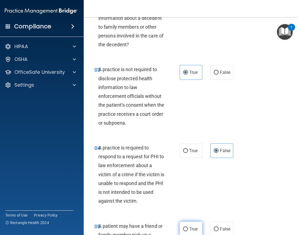
radio input "true"
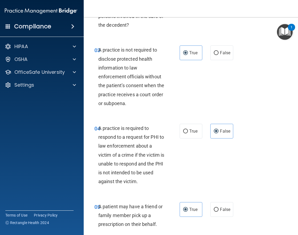
scroll to position [267, 0]
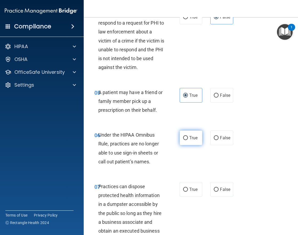
click at [194, 140] on span "True" at bounding box center [193, 137] width 8 height 5
click at [188, 140] on input "True" at bounding box center [185, 138] width 5 height 4
radio input "true"
click at [189, 189] on span "True" at bounding box center [193, 189] width 8 height 5
click at [188, 189] on input "True" at bounding box center [185, 189] width 5 height 4
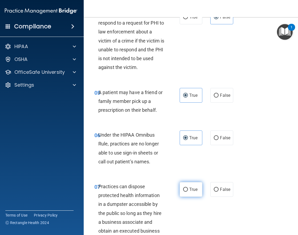
radio input "true"
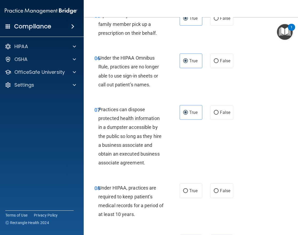
scroll to position [347, 0]
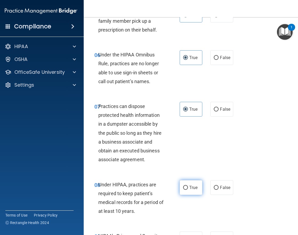
click at [185, 188] on input "True" at bounding box center [185, 187] width 5 height 4
radio input "true"
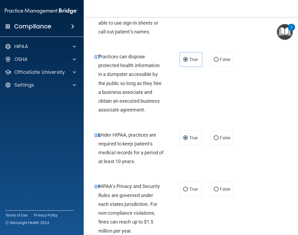
scroll to position [454, 0]
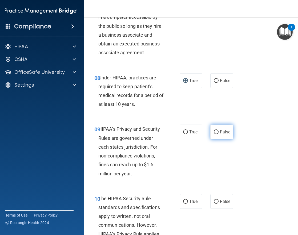
click at [214, 129] on label "False" at bounding box center [222, 131] width 23 height 15
click at [214, 130] on input "False" at bounding box center [216, 132] width 5 height 4
radio input "true"
click at [216, 198] on label "False" at bounding box center [222, 201] width 23 height 15
click at [216, 199] on input "False" at bounding box center [216, 201] width 5 height 4
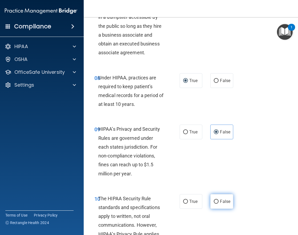
radio input "true"
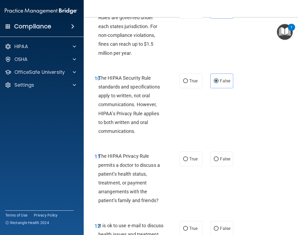
scroll to position [587, 0]
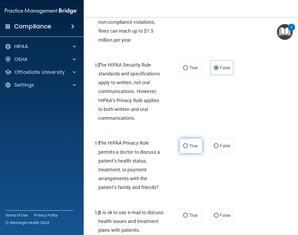
click at [184, 149] on label "True" at bounding box center [191, 145] width 23 height 15
click at [184, 148] on input "True" at bounding box center [185, 146] width 5 height 4
radio input "true"
click at [223, 213] on span "False" at bounding box center [225, 214] width 10 height 5
click at [219, 213] on input "False" at bounding box center [216, 215] width 5 height 4
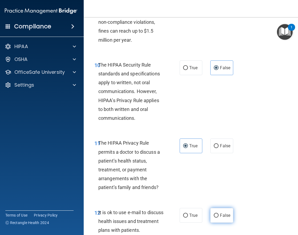
radio input "true"
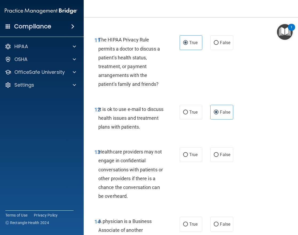
scroll to position [694, 0]
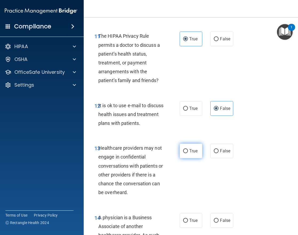
click at [187, 146] on label "True" at bounding box center [191, 150] width 23 height 15
click at [187, 149] on input "True" at bounding box center [185, 151] width 5 height 4
radio input "true"
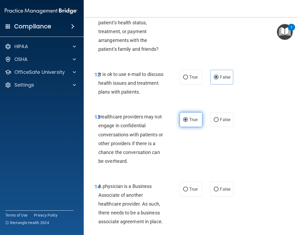
scroll to position [774, 0]
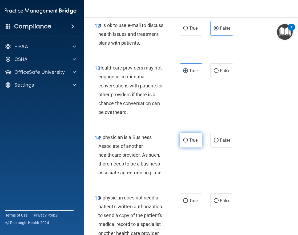
click at [187, 139] on label "True" at bounding box center [191, 140] width 23 height 15
click at [187, 139] on input "True" at bounding box center [185, 140] width 5 height 4
radio input "true"
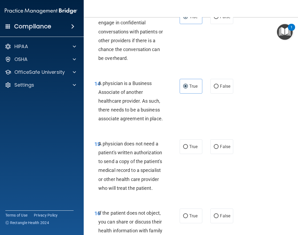
scroll to position [880, 0]
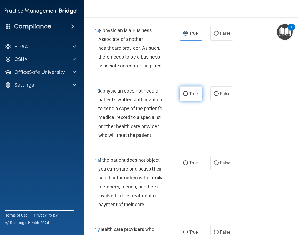
click at [189, 92] on span "True" at bounding box center [193, 93] width 8 height 5
click at [188, 92] on input "True" at bounding box center [185, 94] width 5 height 4
radio input "true"
click at [226, 93] on span "False" at bounding box center [225, 93] width 10 height 5
click at [219, 93] on input "False" at bounding box center [216, 94] width 5 height 4
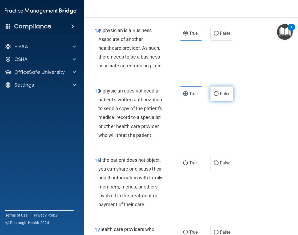
radio input "true"
radio input "false"
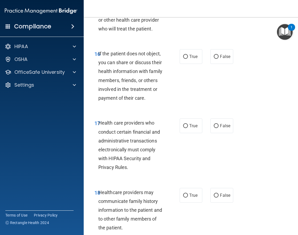
scroll to position [987, 0]
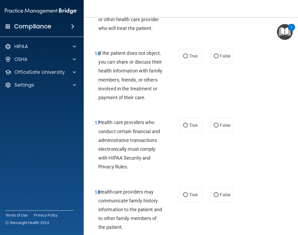
click at [184, 63] on div "16 If the patient does not object, you can share or discuss their health inform…" at bounding box center [136, 77] width 101 height 56
click at [187, 59] on label "True" at bounding box center [191, 56] width 23 height 15
click at [187, 58] on input "True" at bounding box center [185, 56] width 5 height 4
radio input "true"
click at [223, 121] on label "False" at bounding box center [222, 125] width 23 height 15
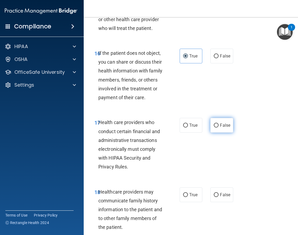
click at [219, 123] on input "False" at bounding box center [216, 125] width 5 height 4
radio input "true"
click at [181, 197] on label "True" at bounding box center [191, 194] width 23 height 15
click at [183, 197] on input "True" at bounding box center [185, 195] width 5 height 4
radio input "true"
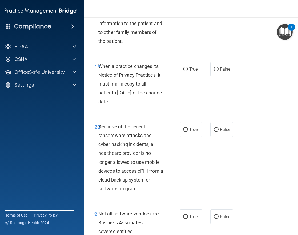
scroll to position [1174, 0]
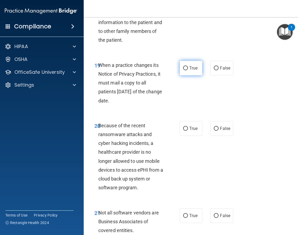
click at [188, 73] on label "True" at bounding box center [191, 68] width 23 height 15
click at [188, 70] on input "True" at bounding box center [185, 68] width 5 height 4
radio input "true"
click at [185, 126] on input "True" at bounding box center [185, 128] width 5 height 4
radio input "true"
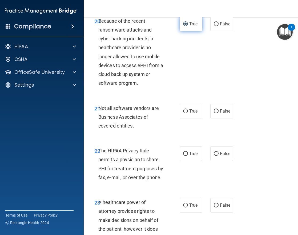
scroll to position [1281, 0]
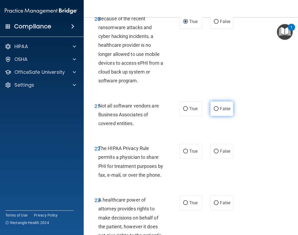
click at [222, 103] on label "False" at bounding box center [222, 108] width 23 height 15
click at [219, 107] on input "False" at bounding box center [216, 109] width 5 height 4
radio input "true"
click at [225, 145] on label "False" at bounding box center [222, 151] width 23 height 15
click at [219, 149] on input "False" at bounding box center [216, 151] width 5 height 4
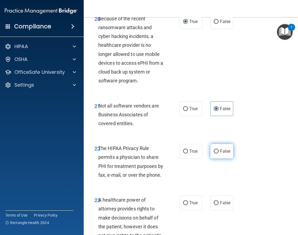
radio input "true"
click at [180, 203] on label "True" at bounding box center [191, 202] width 23 height 15
click at [183, 203] on input "True" at bounding box center [185, 203] width 5 height 4
radio input "true"
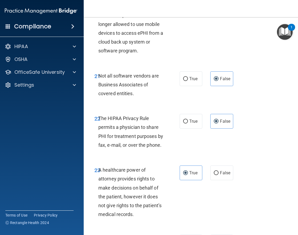
scroll to position [1387, 0]
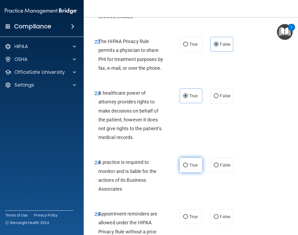
click at [192, 160] on label "True" at bounding box center [191, 164] width 23 height 15
click at [188, 163] on input "True" at bounding box center [185, 165] width 5 height 4
radio input "true"
click at [221, 222] on label "False" at bounding box center [222, 216] width 23 height 15
click at [219, 219] on input "False" at bounding box center [216, 217] width 5 height 4
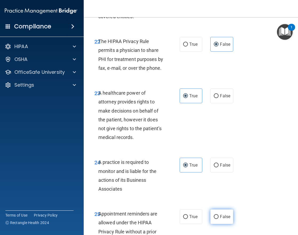
radio input "true"
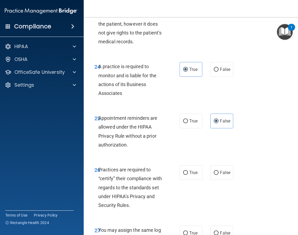
scroll to position [1494, 0]
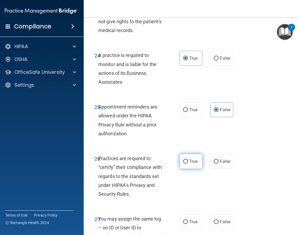
click at [193, 159] on span "True" at bounding box center [193, 160] width 8 height 5
click at [188, 159] on input "True" at bounding box center [185, 161] width 5 height 4
radio input "true"
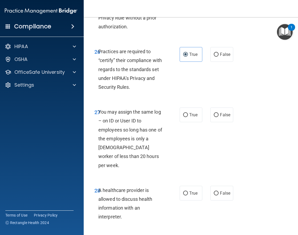
scroll to position [1654, 0]
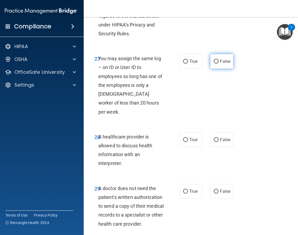
click at [220, 68] on label "False" at bounding box center [222, 61] width 23 height 15
click at [219, 64] on input "False" at bounding box center [216, 61] width 5 height 4
radio input "true"
click at [215, 133] on label "False" at bounding box center [222, 139] width 23 height 15
click at [215, 138] on input "False" at bounding box center [216, 140] width 5 height 4
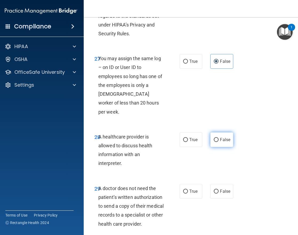
radio input "true"
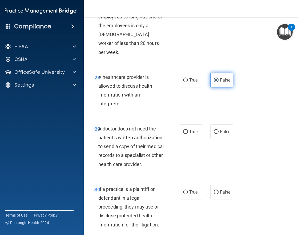
scroll to position [1734, 0]
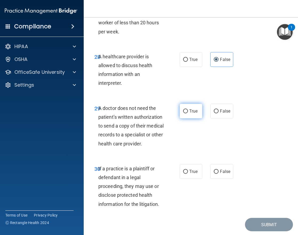
click at [193, 105] on label "True" at bounding box center [191, 111] width 23 height 15
click at [188, 109] on input "True" at bounding box center [185, 111] width 5 height 4
radio input "true"
click at [215, 169] on input "False" at bounding box center [216, 171] width 5 height 4
radio input "true"
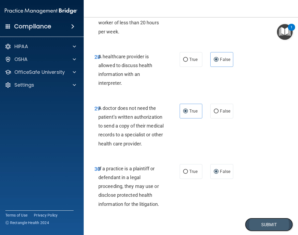
click at [256, 217] on button "Submit" at bounding box center [269, 224] width 48 height 14
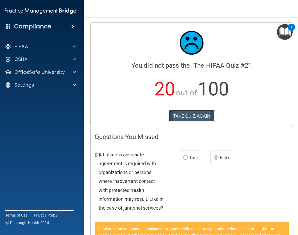
click at [198, 119] on button "TAKE QUIZ AGAIN" at bounding box center [192, 116] width 46 height 12
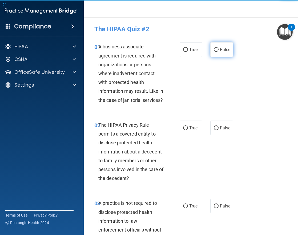
drag, startPoint x: 223, startPoint y: 53, endPoint x: 222, endPoint y: 55, distance: 2.7
click at [223, 53] on label "False" at bounding box center [222, 49] width 23 height 15
click at [219, 52] on input "False" at bounding box center [216, 50] width 5 height 4
radio input "true"
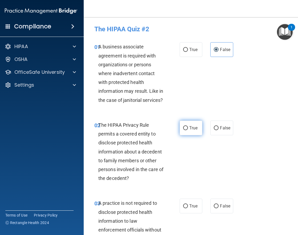
click at [191, 126] on span "True" at bounding box center [193, 127] width 8 height 5
click at [188, 126] on input "True" at bounding box center [185, 128] width 5 height 4
radio input "true"
click at [225, 197] on div "03 A practice is not required to disclose protected health information to law e…" at bounding box center [191, 231] width 203 height 78
click at [225, 203] on label "False" at bounding box center [222, 205] width 23 height 15
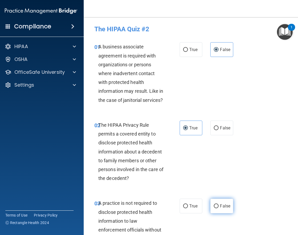
click at [219, 204] on input "False" at bounding box center [216, 206] width 5 height 4
radio input "true"
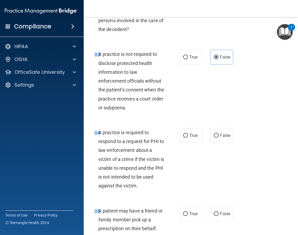
scroll to position [160, 0]
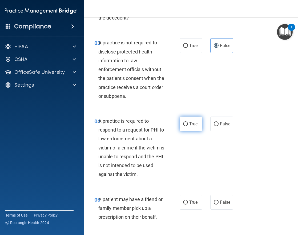
click at [195, 118] on label "True" at bounding box center [191, 123] width 23 height 15
click at [188, 122] on input "True" at bounding box center [185, 124] width 5 height 4
radio input "true"
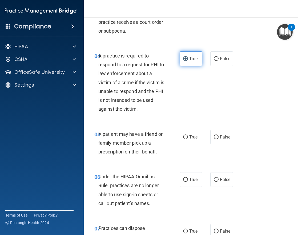
scroll to position [240, 0]
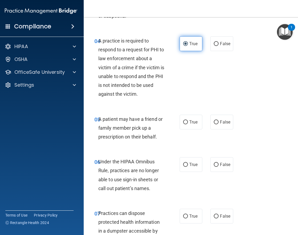
click at [195, 118] on label "True" at bounding box center [191, 121] width 23 height 15
click at [188, 120] on input "True" at bounding box center [185, 122] width 5 height 4
radio input "true"
click at [222, 169] on label "False" at bounding box center [222, 164] width 23 height 15
click at [219, 166] on input "False" at bounding box center [216, 164] width 5 height 4
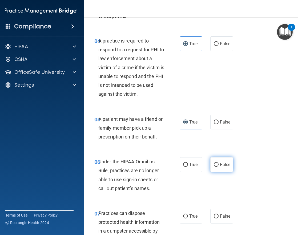
radio input "true"
click at [229, 214] on label "False" at bounding box center [222, 215] width 23 height 15
click at [219, 214] on input "False" at bounding box center [216, 216] width 5 height 4
radio input "true"
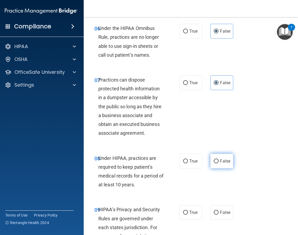
scroll to position [374, 0]
click at [224, 162] on span "False" at bounding box center [225, 160] width 10 height 5
click at [219, 162] on input "False" at bounding box center [216, 161] width 5 height 4
radio input "true"
click at [226, 208] on label "False" at bounding box center [222, 211] width 23 height 15
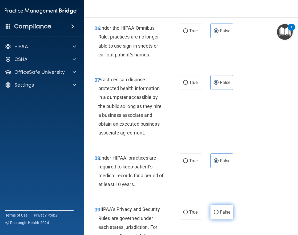
click at [219, 210] on input "False" at bounding box center [216, 212] width 5 height 4
radio input "true"
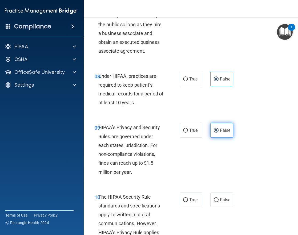
scroll to position [480, 0]
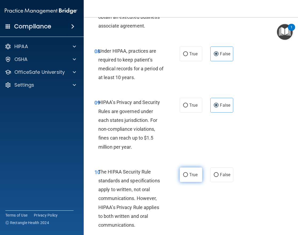
click at [189, 174] on span "True" at bounding box center [193, 174] width 8 height 5
click at [188, 174] on input "True" at bounding box center [185, 175] width 5 height 4
radio input "true"
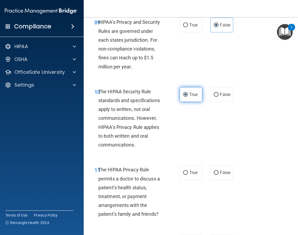
click at [188, 175] on label "True" at bounding box center [191, 172] width 23 height 15
click at [188, 174] on input "True" at bounding box center [185, 172] width 5 height 4
radio input "true"
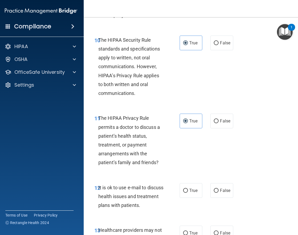
scroll to position [667, 0]
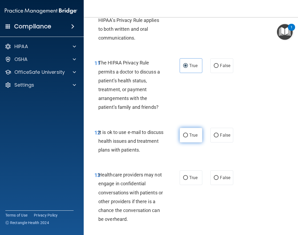
click at [187, 138] on label "True" at bounding box center [191, 135] width 23 height 15
click at [187, 137] on input "True" at bounding box center [185, 135] width 5 height 4
radio input "true"
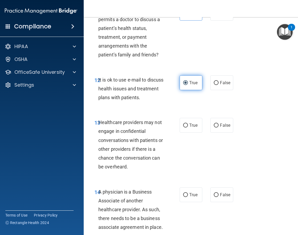
scroll to position [720, 0]
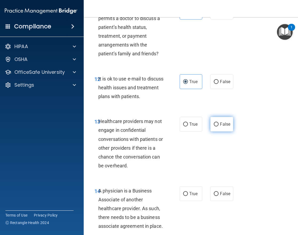
click at [212, 127] on label "False" at bounding box center [222, 124] width 23 height 15
click at [214, 126] on input "False" at bounding box center [216, 124] width 5 height 4
radio input "true"
click at [225, 191] on label "False" at bounding box center [222, 193] width 23 height 15
click at [219, 192] on input "False" at bounding box center [216, 194] width 5 height 4
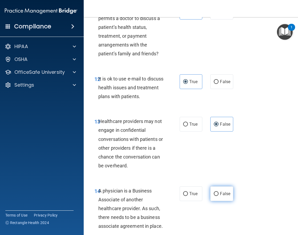
radio input "true"
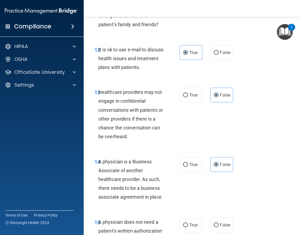
scroll to position [827, 0]
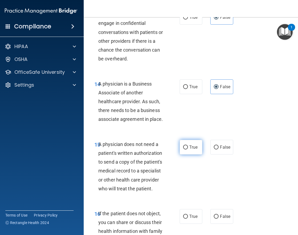
click at [187, 150] on label "True" at bounding box center [191, 147] width 23 height 15
click at [187, 149] on input "True" at bounding box center [185, 147] width 5 height 4
radio input "true"
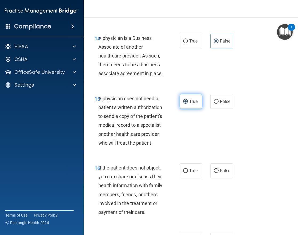
scroll to position [907, 0]
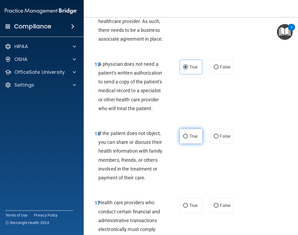
click at [188, 133] on label "True" at bounding box center [191, 136] width 23 height 15
click at [188, 134] on input "True" at bounding box center [185, 136] width 5 height 4
radio input "true"
click at [194, 205] on span "True" at bounding box center [193, 205] width 8 height 5
click at [188, 205] on input "True" at bounding box center [185, 205] width 5 height 4
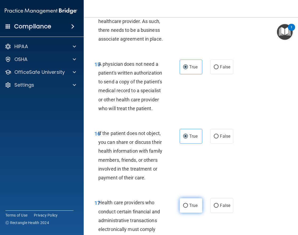
radio input "true"
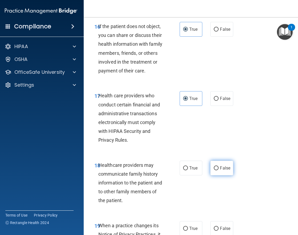
click at [216, 163] on label "False" at bounding box center [222, 167] width 23 height 15
click at [216, 166] on input "False" at bounding box center [216, 168] width 5 height 4
radio input "true"
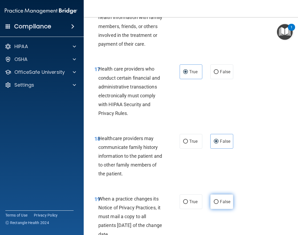
click at [223, 202] on span "False" at bounding box center [225, 201] width 10 height 5
click at [219, 202] on input "False" at bounding box center [216, 202] width 5 height 4
radio input "true"
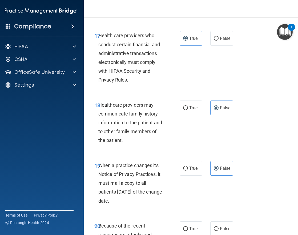
scroll to position [1121, 0]
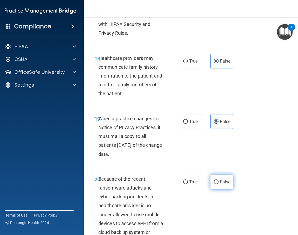
click at [222, 178] on label "False" at bounding box center [222, 181] width 23 height 15
click at [219, 180] on input "False" at bounding box center [216, 182] width 5 height 4
radio input "true"
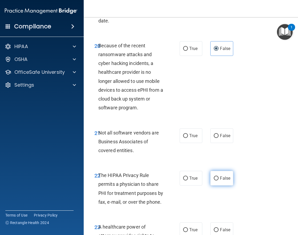
scroll to position [1254, 0]
click at [195, 138] on label "True" at bounding box center [191, 135] width 23 height 15
click at [188, 137] on input "True" at bounding box center [185, 135] width 5 height 4
radio input "true"
click at [197, 185] on div "22 The HIPAA Privacy Rule permits a physician to share PHI for treatment purpos…" at bounding box center [191, 189] width 203 height 51
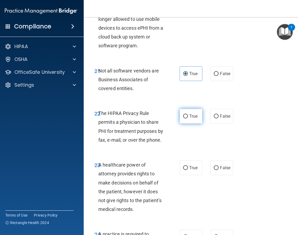
scroll to position [1281, 0]
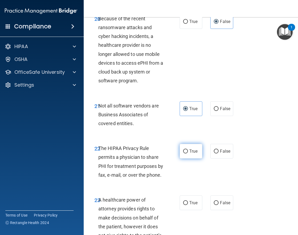
click at [197, 150] on label "True" at bounding box center [191, 151] width 23 height 15
click at [188, 150] on input "True" at bounding box center [185, 151] width 5 height 4
radio input "true"
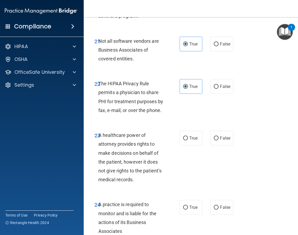
scroll to position [1361, 0]
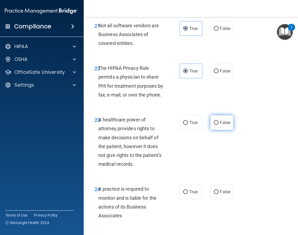
click at [220, 122] on span "False" at bounding box center [225, 122] width 10 height 5
click at [219, 122] on input "False" at bounding box center [216, 123] width 5 height 4
radio input "true"
click at [227, 190] on span "False" at bounding box center [225, 191] width 10 height 5
click at [219, 190] on input "False" at bounding box center [216, 192] width 5 height 4
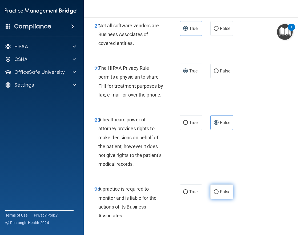
radio input "true"
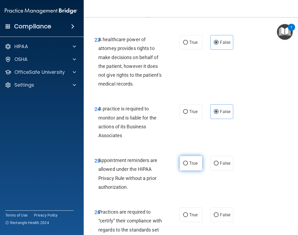
click at [183, 162] on input "True" at bounding box center [185, 163] width 5 height 4
radio input "true"
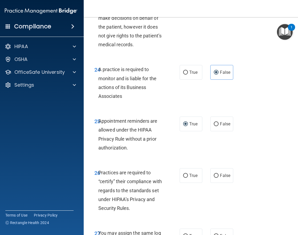
scroll to position [1521, 0]
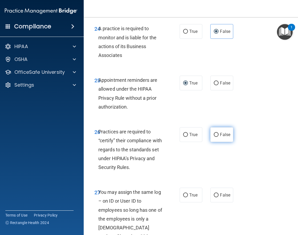
click at [215, 127] on label "False" at bounding box center [222, 134] width 23 height 15
click at [215, 133] on input "False" at bounding box center [216, 135] width 5 height 4
radio input "true"
click at [225, 191] on label "False" at bounding box center [222, 194] width 23 height 15
click at [219, 193] on input "False" at bounding box center [216, 195] width 5 height 4
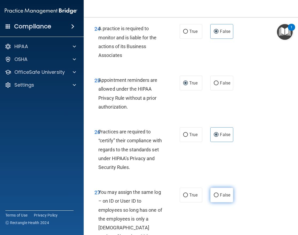
radio input "true"
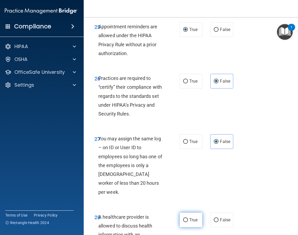
click at [189, 214] on label "True" at bounding box center [191, 219] width 23 height 15
click at [188, 218] on input "True" at bounding box center [185, 220] width 5 height 4
radio input "true"
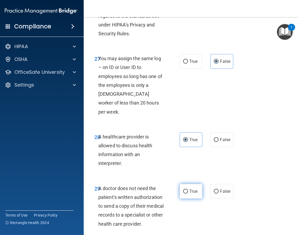
click at [187, 184] on label "True" at bounding box center [191, 191] width 23 height 15
click at [187, 189] on input "True" at bounding box center [185, 191] width 5 height 4
radio input "true"
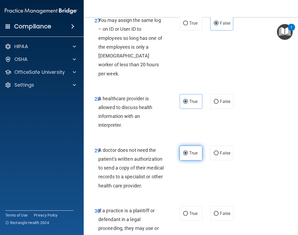
scroll to position [1743, 0]
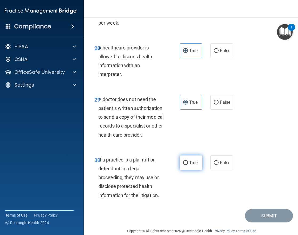
click at [184, 156] on label "True" at bounding box center [191, 162] width 23 height 15
click at [184, 161] on input "True" at bounding box center [185, 163] width 5 height 4
radio input "true"
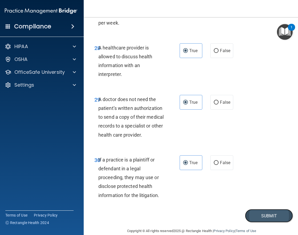
click at [256, 209] on button "Submit" at bounding box center [269, 216] width 48 height 14
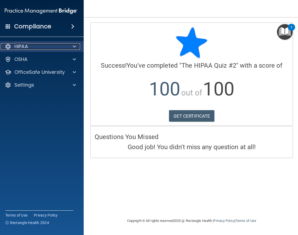
click at [37, 49] on div "HIPAA" at bounding box center [34, 46] width 66 height 6
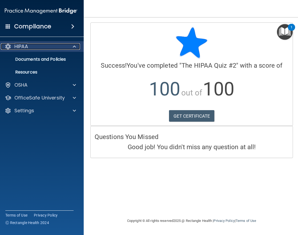
click at [36, 43] on div "HIPAA" at bounding box center [34, 46] width 66 height 6
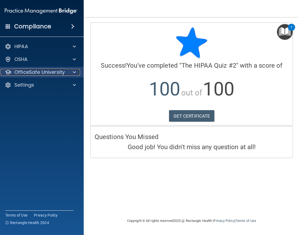
click at [49, 70] on p "OfficeSafe University" at bounding box center [39, 72] width 50 height 6
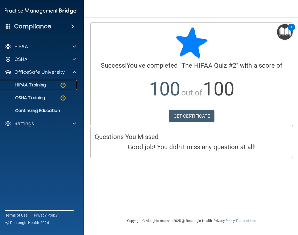
click at [51, 86] on div "HIPAA Training" at bounding box center [38, 84] width 73 height 5
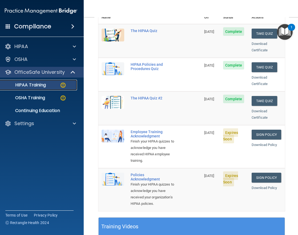
scroll to position [80, 0]
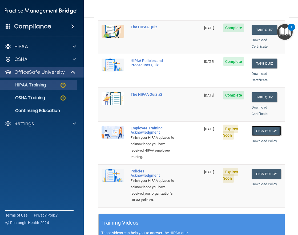
click at [262, 126] on link "Sign Policy" at bounding box center [267, 131] width 30 height 10
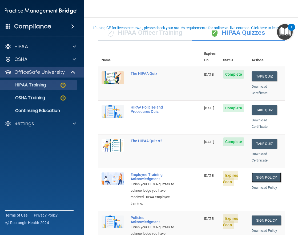
scroll to position [27, 0]
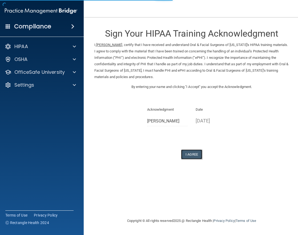
click at [195, 156] on button "I Agree" at bounding box center [191, 154] width 21 height 10
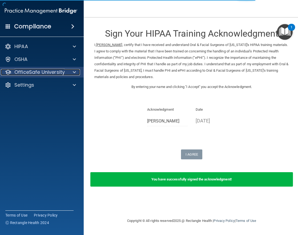
click at [61, 72] on p "OfficeSafe University" at bounding box center [39, 72] width 50 height 6
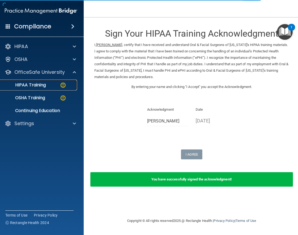
click at [49, 88] on link "HIPAA Training" at bounding box center [35, 85] width 84 height 11
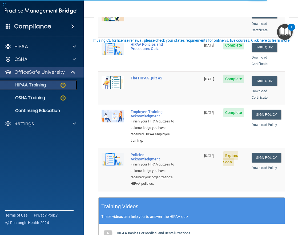
scroll to position [107, 0]
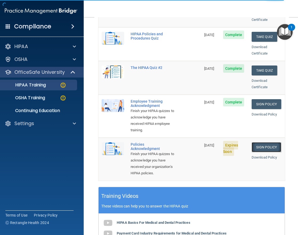
click at [258, 148] on link "Sign Policy" at bounding box center [267, 147] width 30 height 10
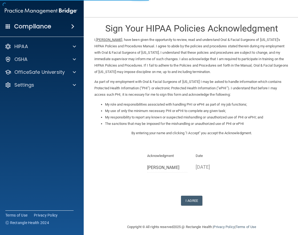
scroll to position [10, 0]
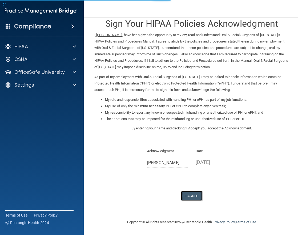
click at [195, 199] on button "I Agree" at bounding box center [191, 196] width 21 height 10
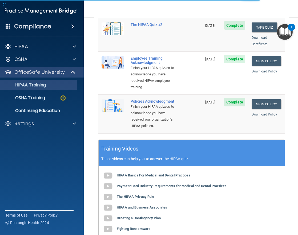
scroll to position [187, 0]
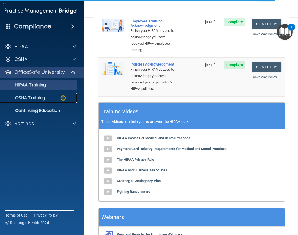
click at [63, 96] on img at bounding box center [63, 97] width 7 height 7
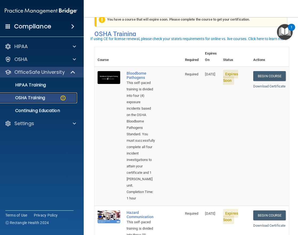
scroll to position [27, 0]
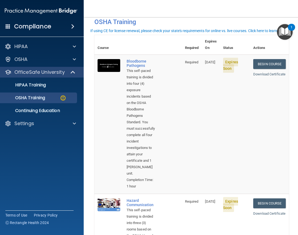
click at [270, 64] on td "Begin Course Download Certificate" at bounding box center [269, 123] width 39 height 139
click at [269, 61] on link "Begin Course" at bounding box center [269, 64] width 33 height 10
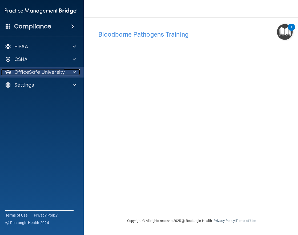
click at [50, 75] on p "OfficeSafe University" at bounding box center [39, 72] width 50 height 6
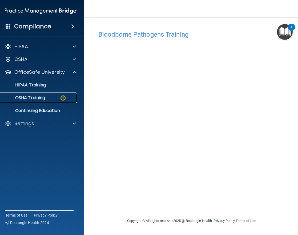
click at [39, 98] on p "OSHA Training" at bounding box center [23, 97] width 43 height 5
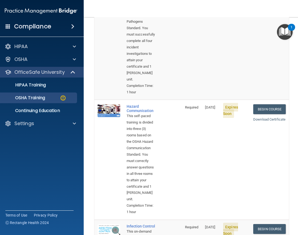
scroll to position [133, 0]
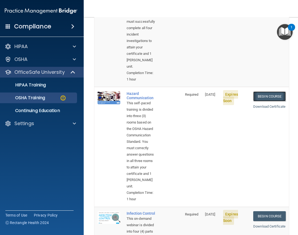
click at [271, 91] on link "Begin Course" at bounding box center [269, 96] width 33 height 10
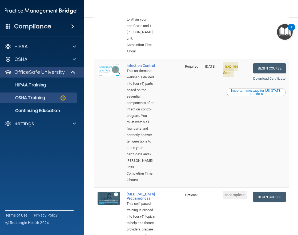
scroll to position [293, 0]
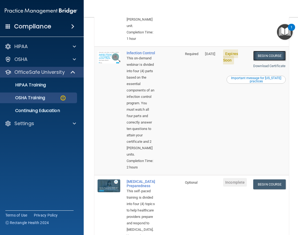
click at [261, 58] on link "Begin Course" at bounding box center [269, 56] width 33 height 10
